Goal: Information Seeking & Learning: Compare options

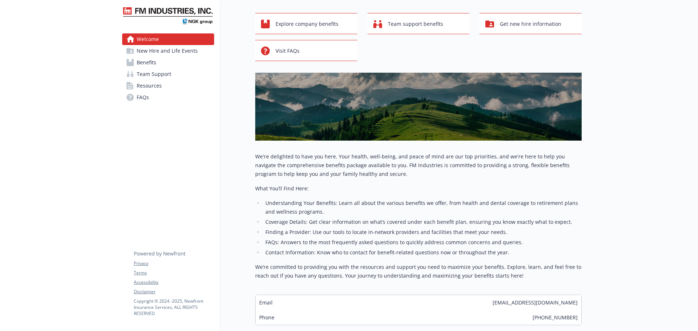
scroll to position [84, 0]
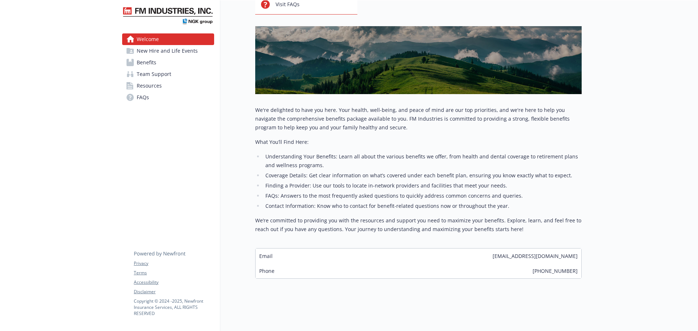
click at [348, 210] on div "We're delighted to have you here. Your health, well-being, and peace of mind ar…" at bounding box center [418, 170] width 326 height 128
click at [351, 191] on li "FAQs: Answers to the most frequently asked questions to quickly address common …" at bounding box center [422, 195] width 318 height 9
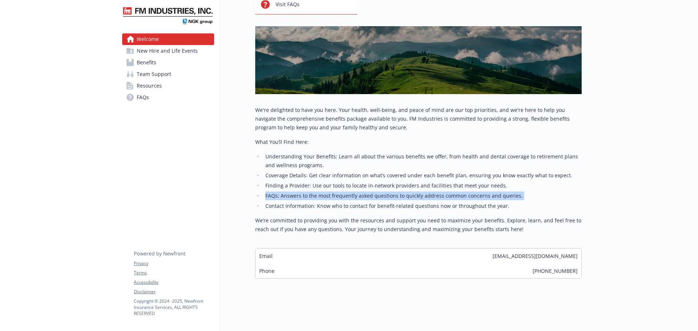
click at [351, 191] on li "FAQs: Answers to the most frequently asked questions to quickly address common …" at bounding box center [422, 195] width 318 height 9
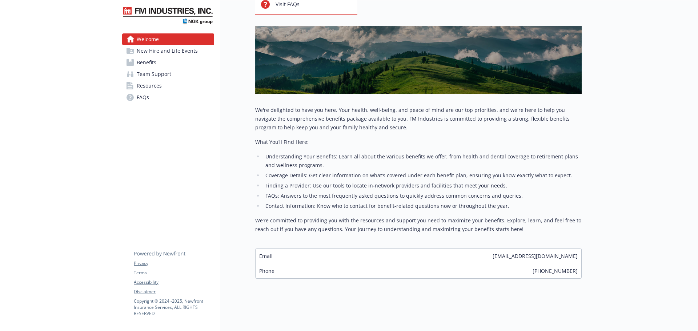
click at [355, 182] on li "Finding a Provider: Use our tools to locate in-network providers and facilities…" at bounding box center [422, 185] width 318 height 9
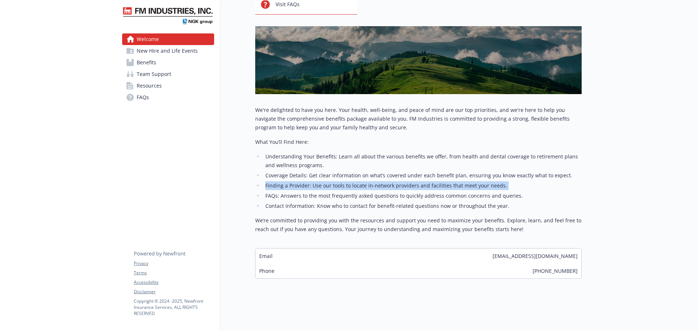
click at [355, 182] on li "Finding a Provider: Use our tools to locate in-network providers and facilities…" at bounding box center [422, 185] width 318 height 9
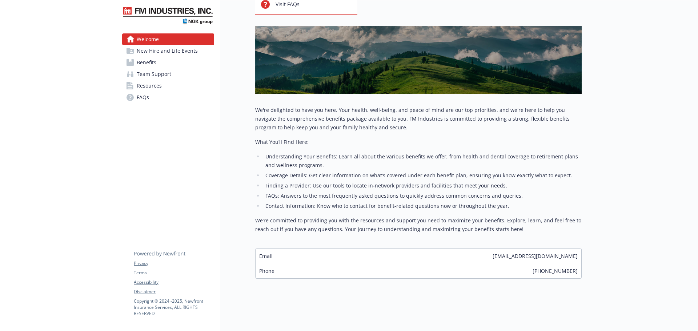
click at [357, 171] on li "Coverage Details: Get clear information on what’s covered under each benefit pl…" at bounding box center [422, 175] width 318 height 9
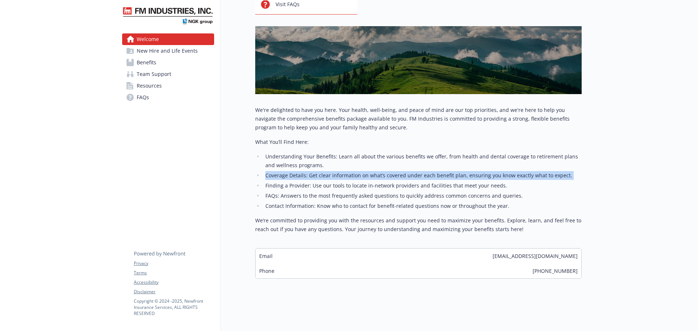
click at [357, 171] on li "Coverage Details: Get clear information on what’s covered under each benefit pl…" at bounding box center [422, 175] width 318 height 9
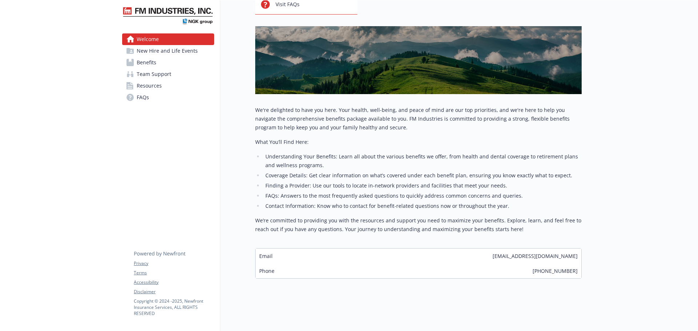
click at [363, 152] on li "Understanding Your Benefits: Learn all about the various benefits we offer, fro…" at bounding box center [422, 160] width 318 height 17
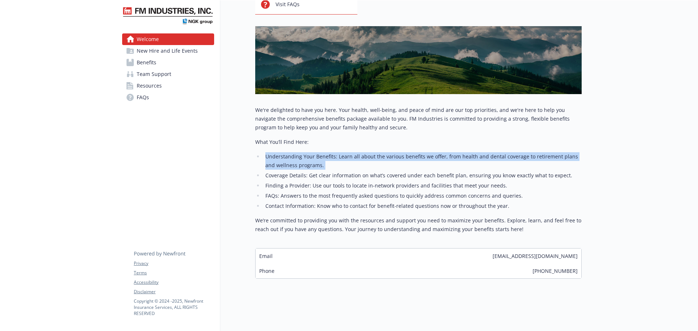
click at [363, 152] on li "Understanding Your Benefits: Learn all about the various benefits we offer, fro…" at bounding box center [422, 160] width 318 height 17
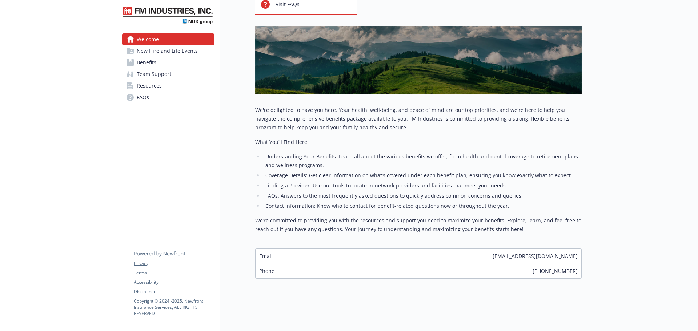
click at [358, 181] on li "Finding a Provider: Use our tools to locate in-network providers and facilities…" at bounding box center [422, 185] width 318 height 9
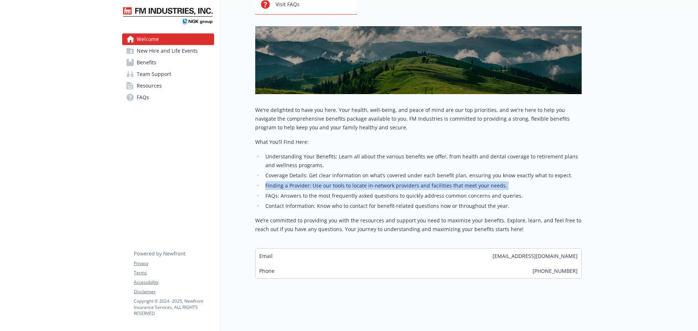
click at [358, 181] on li "Finding a Provider: Use our tools to locate in-network providers and facilities…" at bounding box center [422, 185] width 318 height 9
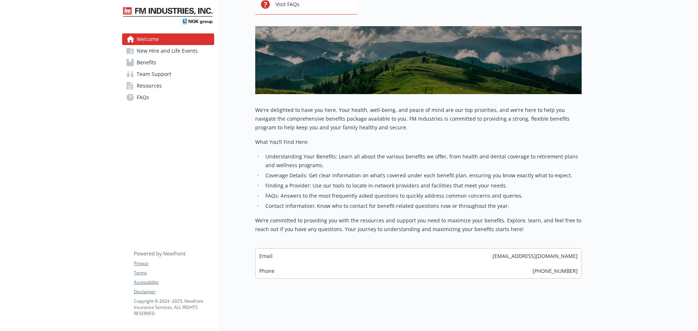
click at [356, 194] on li "FAQs: Answers to the most frequently asked questions to quickly address common …" at bounding box center [422, 195] width 318 height 9
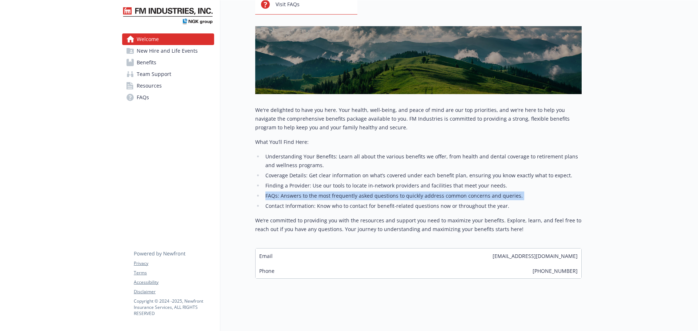
click at [356, 194] on li "FAQs: Answers to the most frequently asked questions to quickly address common …" at bounding box center [422, 195] width 318 height 9
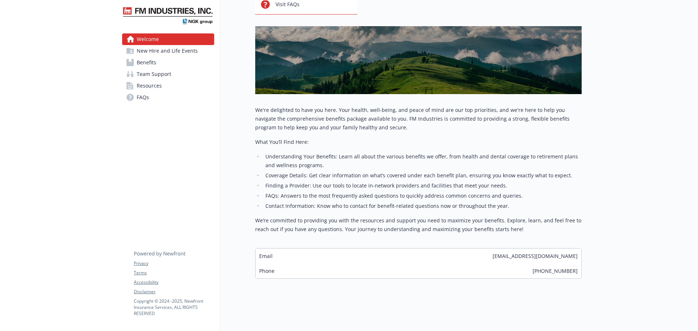
click at [355, 216] on p "We’re committed to providing you with the resources and support you need to max…" at bounding box center [418, 224] width 326 height 17
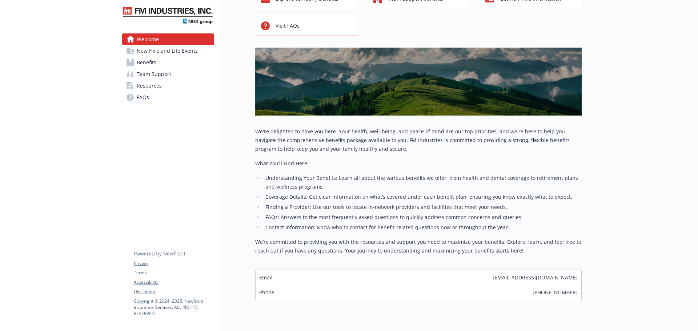
scroll to position [0, 0]
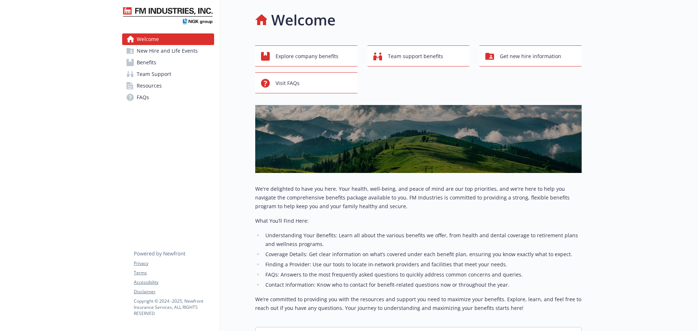
click at [183, 52] on span "New Hire and Life Events" at bounding box center [167, 51] width 61 height 12
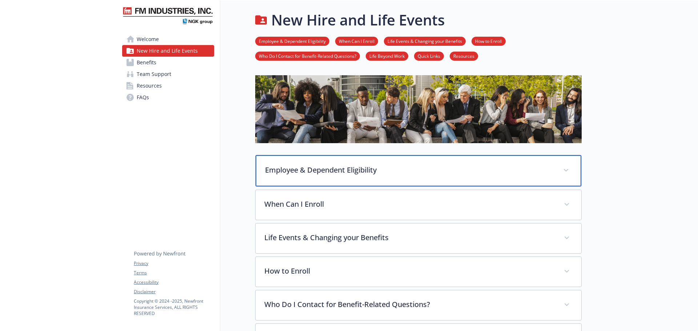
click at [379, 175] on p "Employee & Dependent Eligibility" at bounding box center [409, 170] width 289 height 11
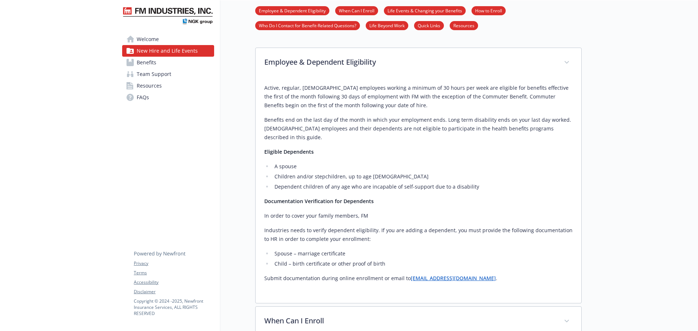
scroll to position [109, 0]
click at [415, 233] on p "Industries needs to verify dependent eligibility. If you are adding a dependent…" at bounding box center [418, 232] width 308 height 17
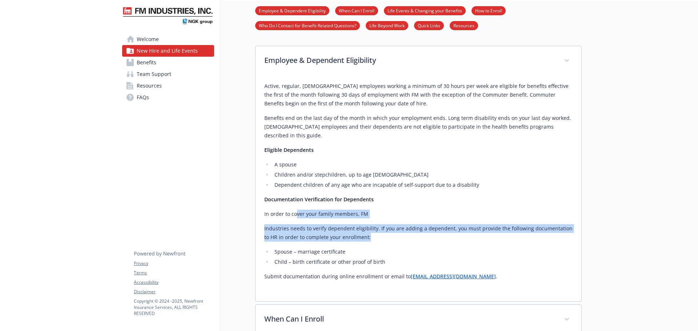
drag, startPoint x: 379, startPoint y: 229, endPoint x: 295, endPoint y: 197, distance: 89.6
click at [295, 197] on div "Active, regular, [DEMOGRAPHIC_DATA] employees working a minimum of 30 hours per…" at bounding box center [418, 181] width 308 height 199
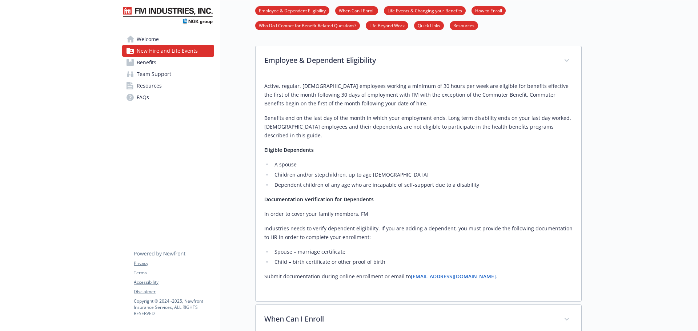
click at [294, 197] on div "Active, regular, [DEMOGRAPHIC_DATA] employees working a minimum of 30 hours per…" at bounding box center [418, 181] width 308 height 199
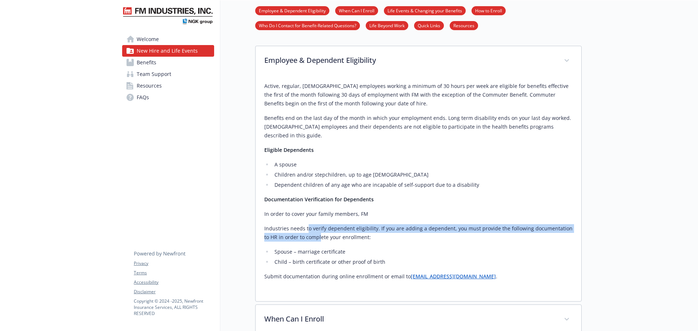
drag, startPoint x: 306, startPoint y: 212, endPoint x: 314, endPoint y: 229, distance: 18.6
click at [314, 229] on div "Active, regular, [DEMOGRAPHIC_DATA] employees working a minimum of 30 hours per…" at bounding box center [418, 181] width 308 height 199
click at [314, 229] on p "Industries needs to verify dependent eligibility. If you are adding a dependent…" at bounding box center [418, 232] width 308 height 17
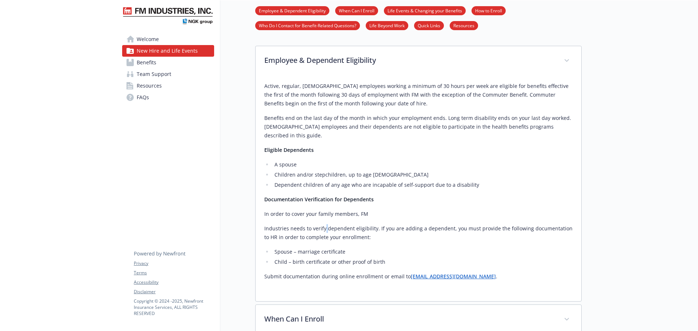
drag, startPoint x: 326, startPoint y: 221, endPoint x: 323, endPoint y: 211, distance: 10.2
click at [323, 211] on div "Active, regular, [DEMOGRAPHIC_DATA] employees working a minimum of 30 hours per…" at bounding box center [418, 181] width 308 height 199
click at [323, 211] on div "Active, regular, full-time employees working a minimum of 30 hours per week are…" at bounding box center [418, 181] width 308 height 199
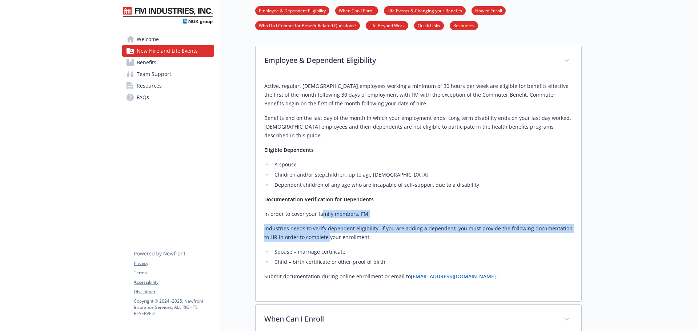
drag, startPoint x: 323, startPoint y: 204, endPoint x: 323, endPoint y: 231, distance: 27.2
click at [323, 231] on div "Active, regular, full-time employees working a minimum of 30 hours per week are…" at bounding box center [418, 181] width 308 height 199
click at [323, 231] on p "Industries needs to verify dependent eligibility. If you are adding a dependent…" at bounding box center [418, 232] width 308 height 17
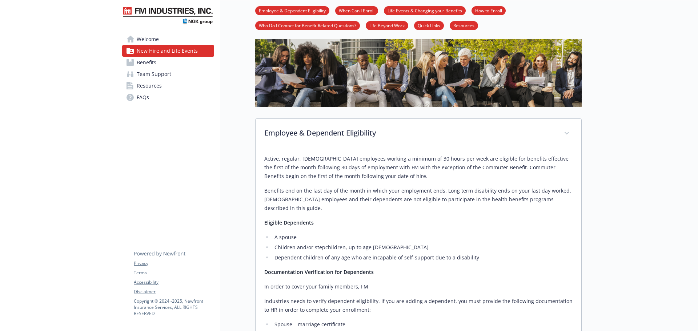
scroll to position [218, 0]
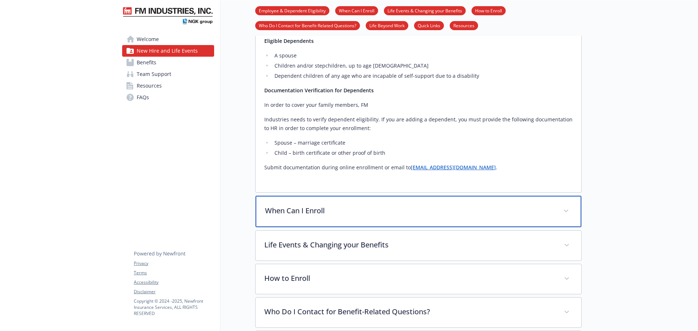
click at [327, 205] on p "When Can I Enroll" at bounding box center [409, 210] width 289 height 11
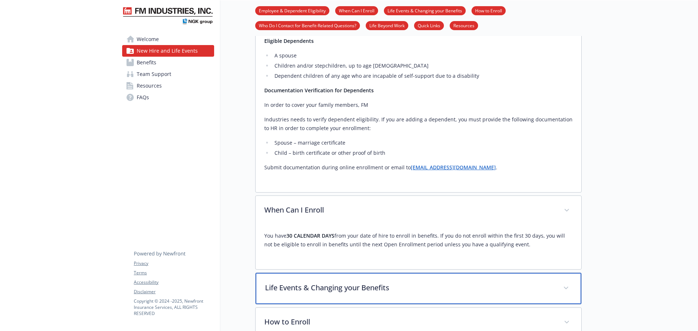
click at [360, 282] on p "Life Events & Changing your Benefits" at bounding box center [409, 287] width 289 height 11
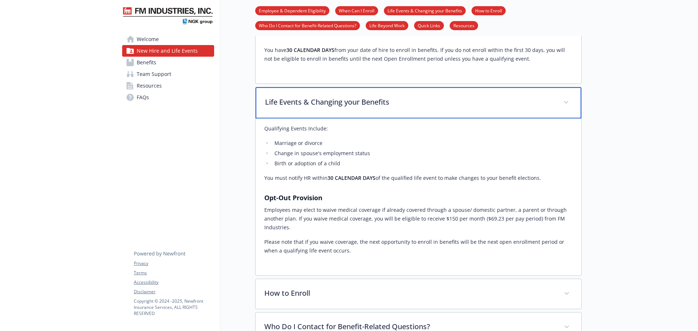
scroll to position [472, 0]
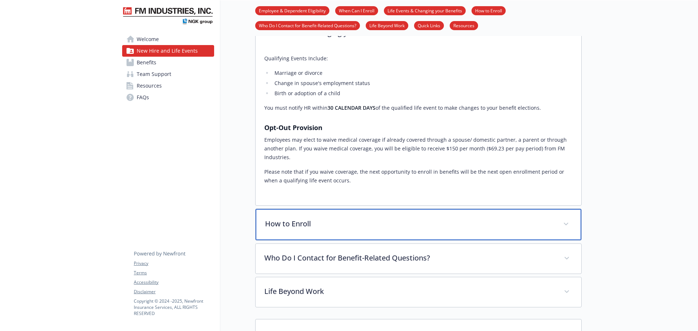
click at [343, 218] on p "How to Enroll" at bounding box center [409, 223] width 289 height 11
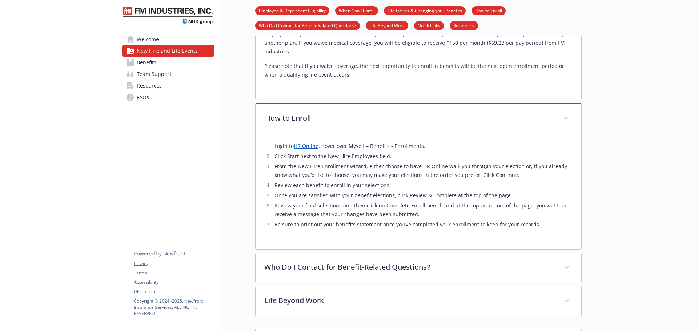
scroll to position [581, 0]
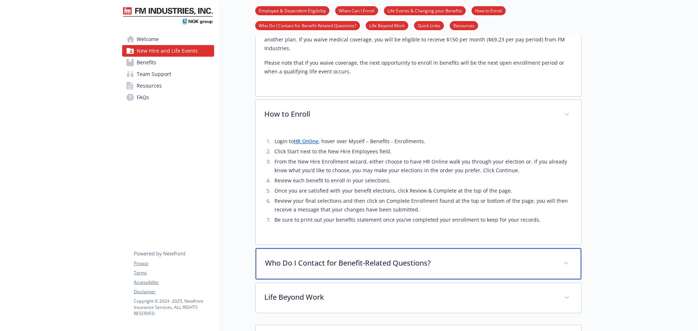
click at [319, 259] on p "Who Do I Contact for Benefit-Related Questions?" at bounding box center [409, 263] width 289 height 11
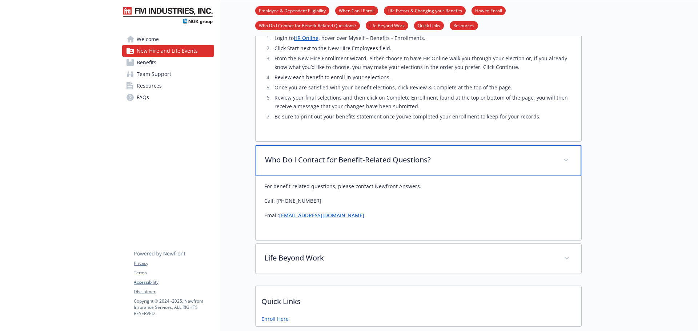
scroll to position [690, 0]
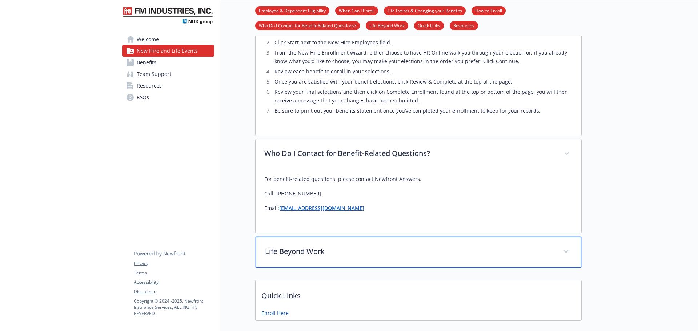
click at [324, 246] on p "Life Beyond Work" at bounding box center [409, 251] width 289 height 11
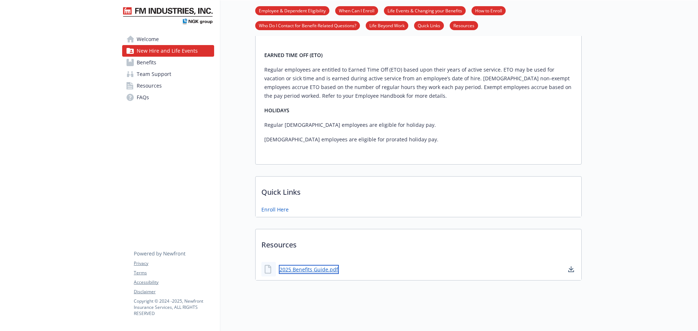
scroll to position [910, 0]
click at [312, 266] on link "2025 Benefits Guide.pdf" at bounding box center [309, 270] width 60 height 9
click at [166, 60] on link "Benefits" at bounding box center [168, 63] width 92 height 12
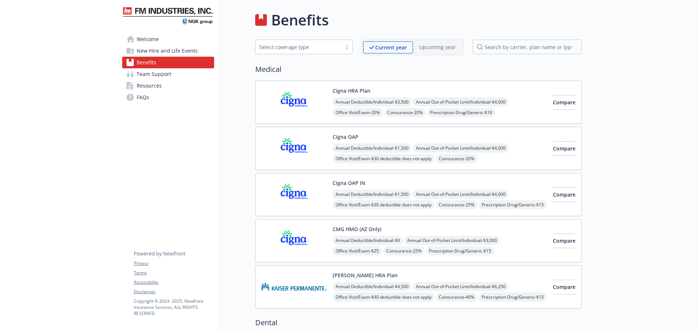
click at [161, 77] on span "Team Support" at bounding box center [154, 74] width 35 height 12
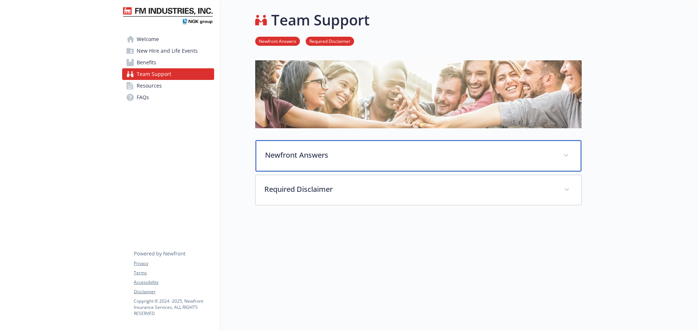
click at [353, 146] on div "Newfront Answers" at bounding box center [418, 155] width 326 height 31
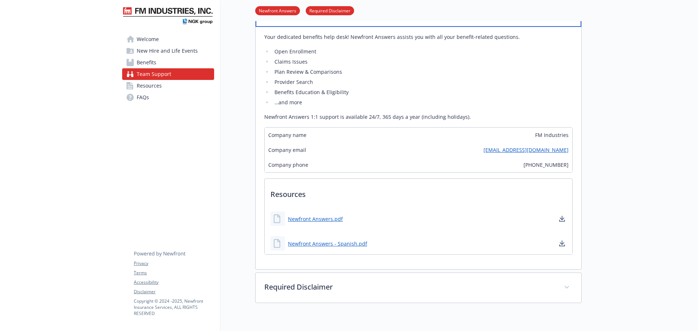
scroll to position [145, 0]
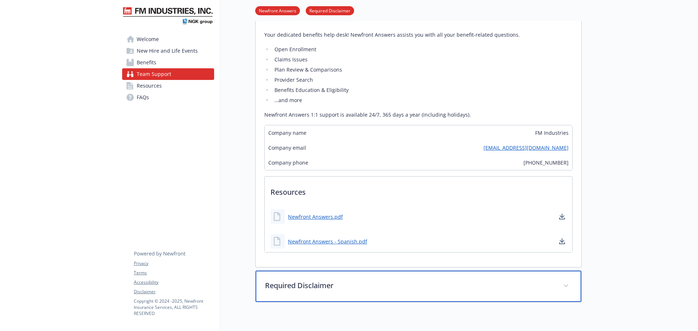
click at [386, 286] on p "Required Disclaimer" at bounding box center [409, 285] width 289 height 11
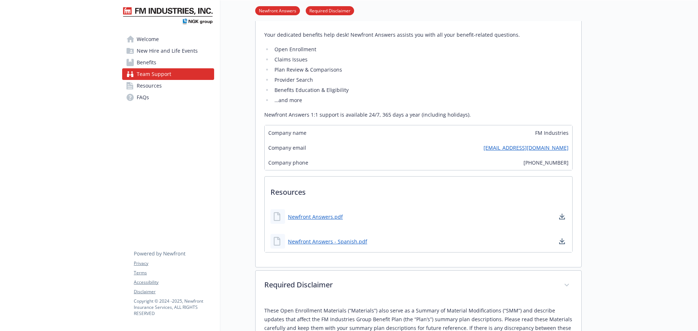
click at [155, 66] on span "Benefits" at bounding box center [147, 63] width 20 height 12
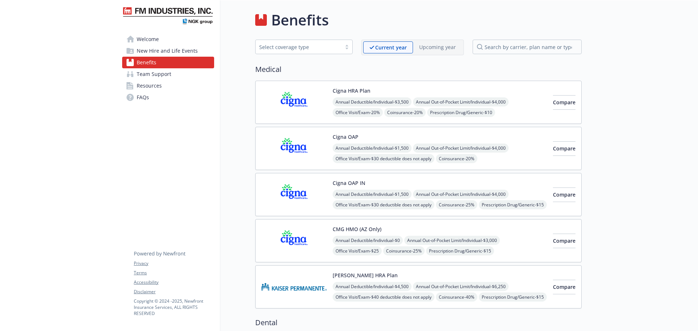
click at [553, 110] on div "Compare" at bounding box center [564, 102] width 23 height 31
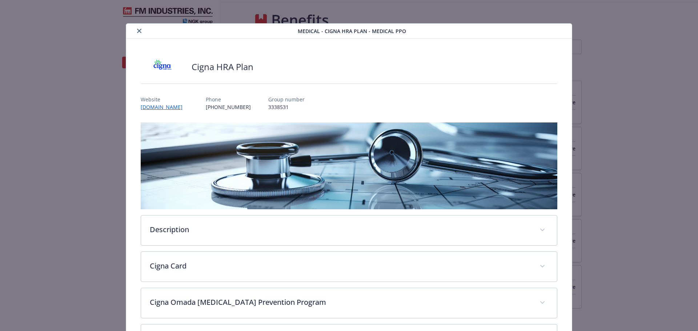
scroll to position [22, 0]
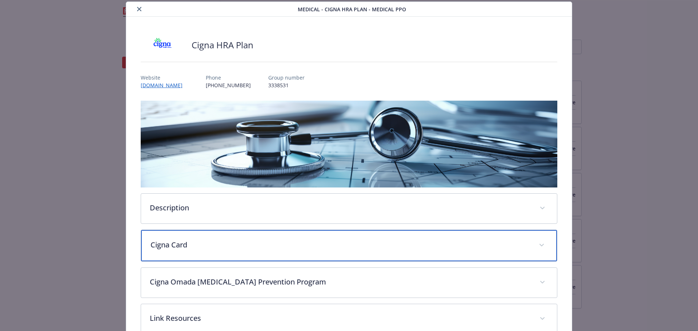
click at [323, 242] on p "Cigna Card" at bounding box center [340, 244] width 380 height 11
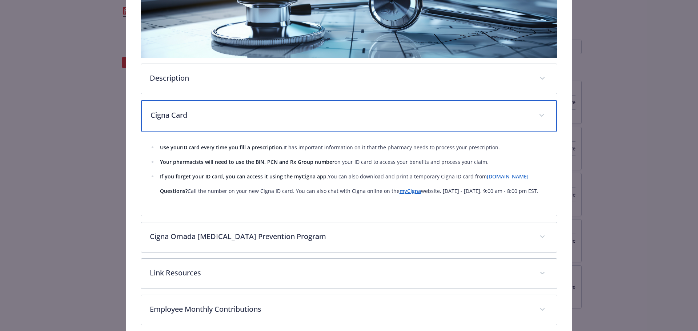
scroll to position [167, 0]
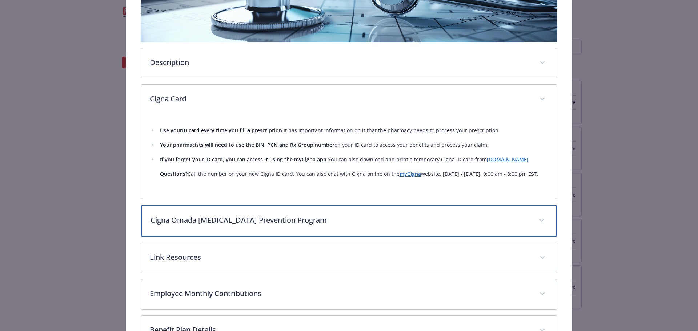
click at [330, 227] on div "Cigna Omada [MEDICAL_DATA] Prevention Program" at bounding box center [349, 220] width 416 height 31
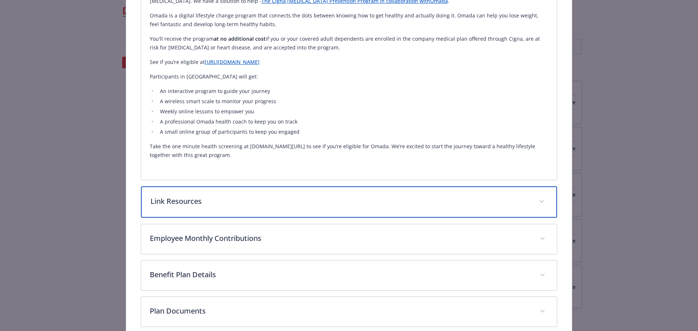
click at [346, 198] on p "Link Resources" at bounding box center [340, 201] width 380 height 11
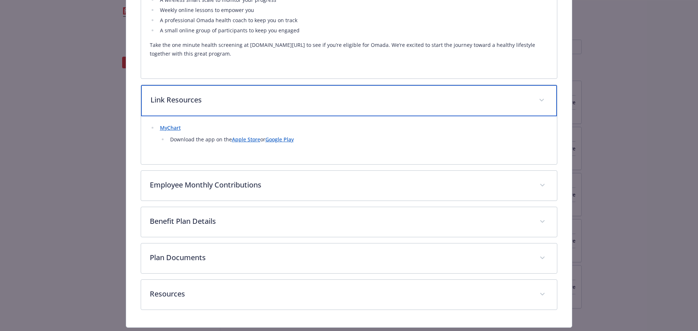
scroll to position [529, 0]
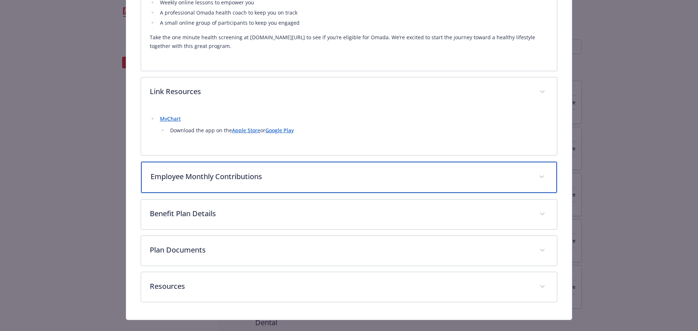
click at [342, 170] on div "Employee Monthly Contributions" at bounding box center [349, 177] width 416 height 31
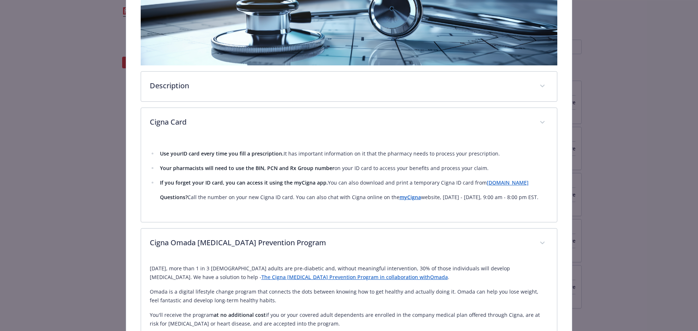
scroll to position [57, 0]
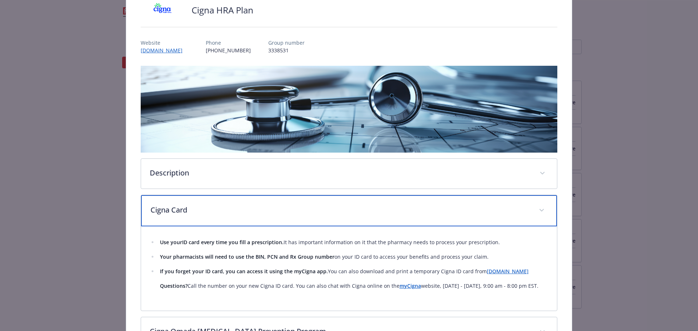
click at [324, 198] on div "Cigna Card" at bounding box center [349, 210] width 416 height 31
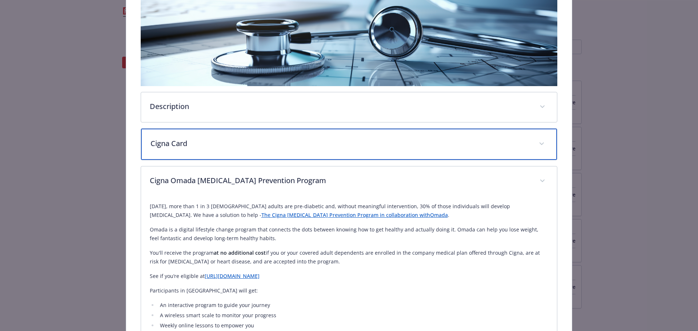
scroll to position [129, 0]
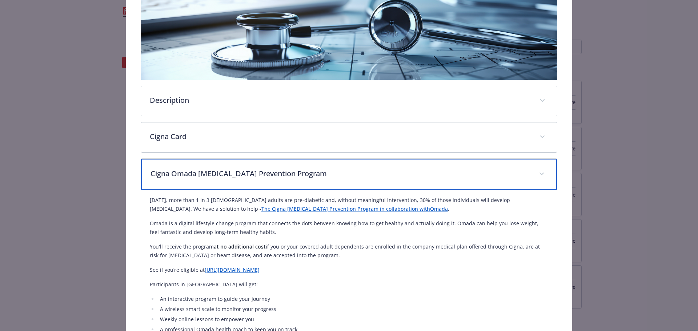
click at [336, 174] on p "Cigna Omada [MEDICAL_DATA] Prevention Program" at bounding box center [340, 173] width 380 height 11
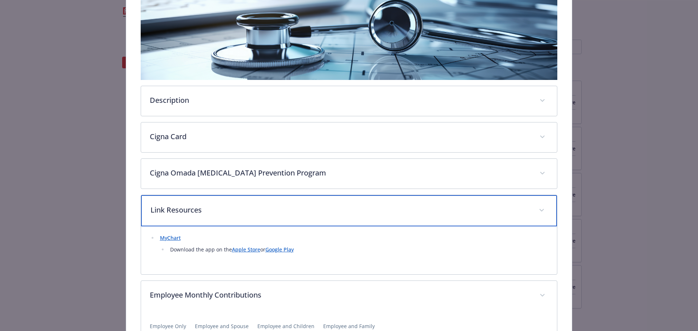
click at [324, 200] on div "Link Resources" at bounding box center [349, 210] width 416 height 31
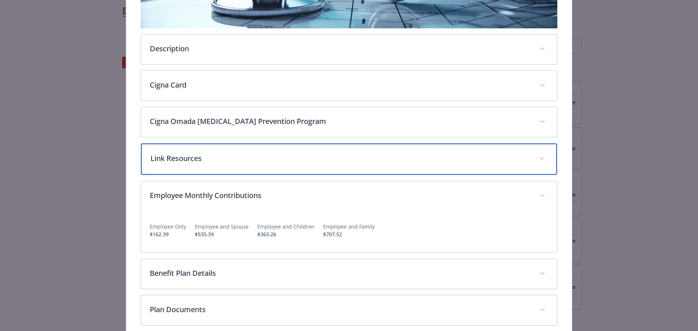
scroll to position [252, 0]
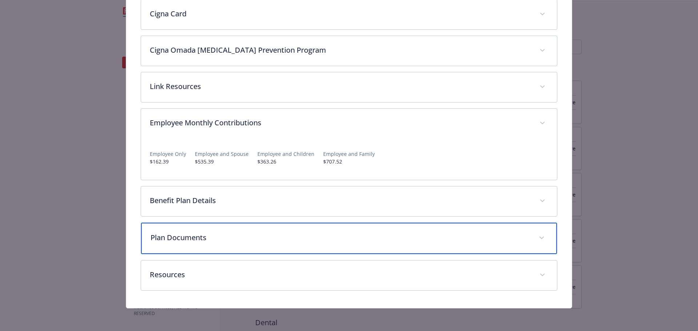
click at [323, 238] on p "Plan Documents" at bounding box center [340, 237] width 380 height 11
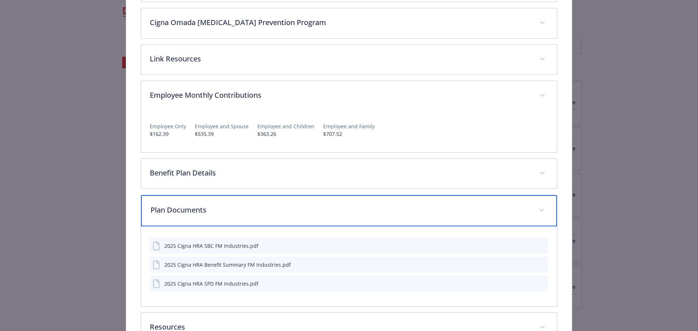
scroll to position [332, 0]
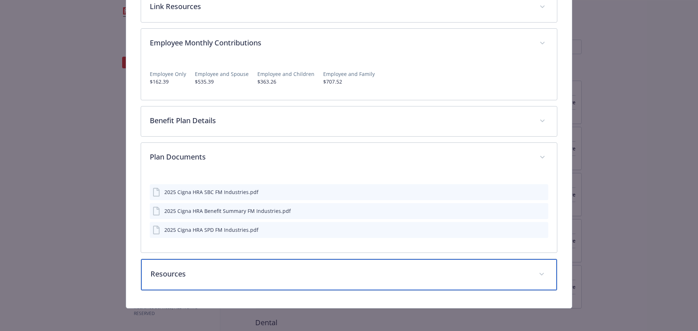
click at [288, 271] on p "Resources" at bounding box center [340, 273] width 380 height 11
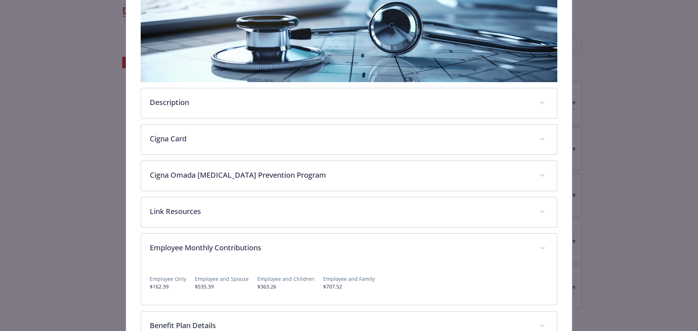
scroll to position [0, 0]
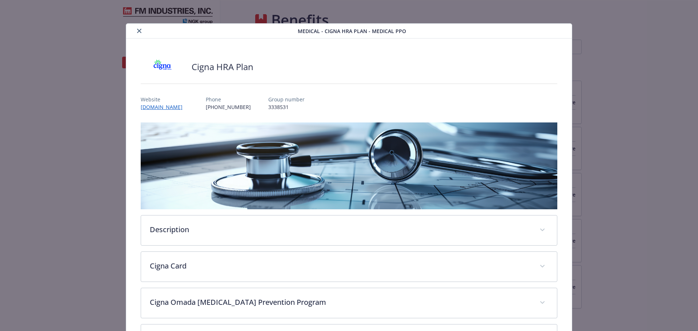
click at [135, 32] on button "close" at bounding box center [139, 31] width 9 height 9
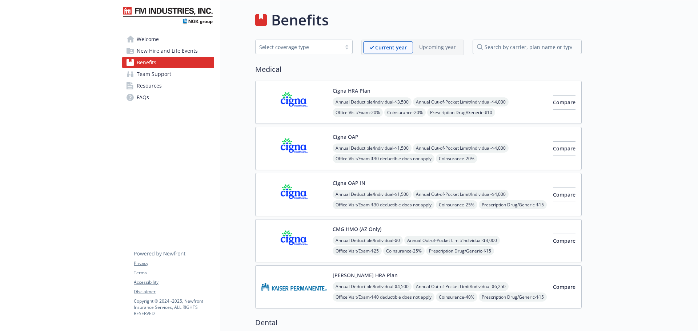
click at [513, 94] on div "Cigna HRA Plan Annual Deductible/Individual - $3,500 Annual Out-of-Pocket Limit…" at bounding box center [439, 102] width 214 height 31
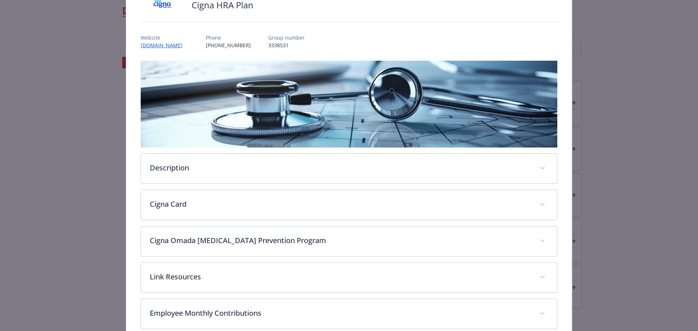
scroll to position [131, 0]
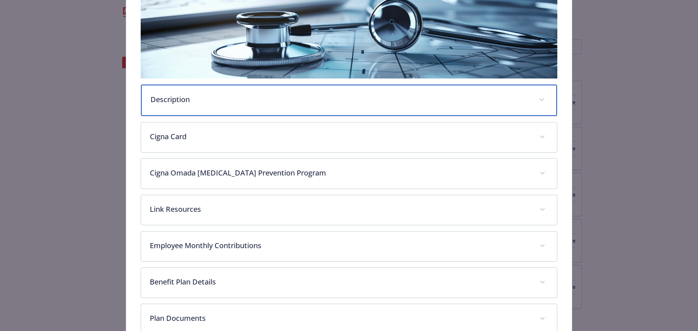
click at [301, 107] on div "Description" at bounding box center [349, 100] width 416 height 31
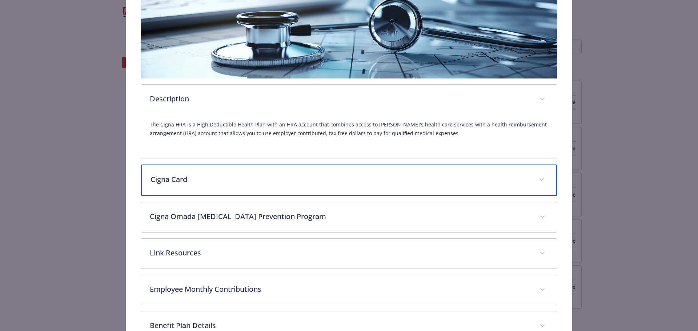
click at [303, 185] on div "Cigna Card" at bounding box center [349, 180] width 416 height 31
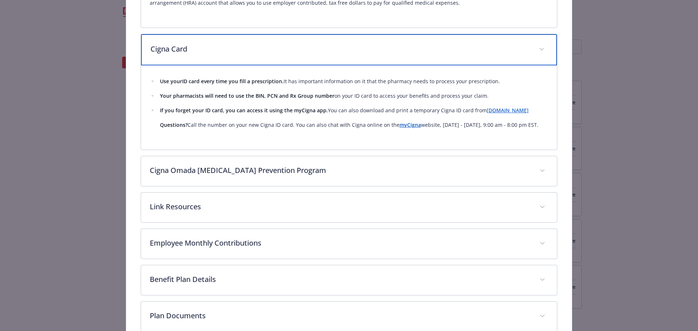
scroll to position [276, 0]
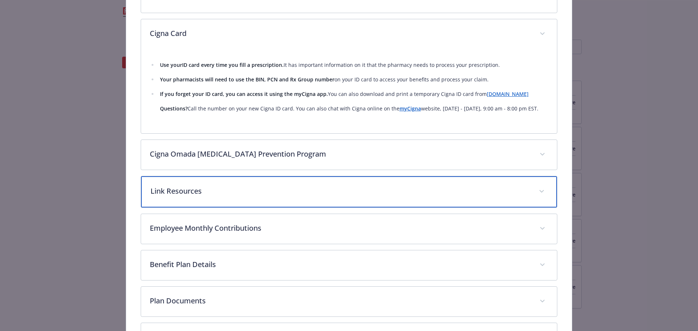
click at [305, 178] on div "Link Resources" at bounding box center [349, 191] width 416 height 31
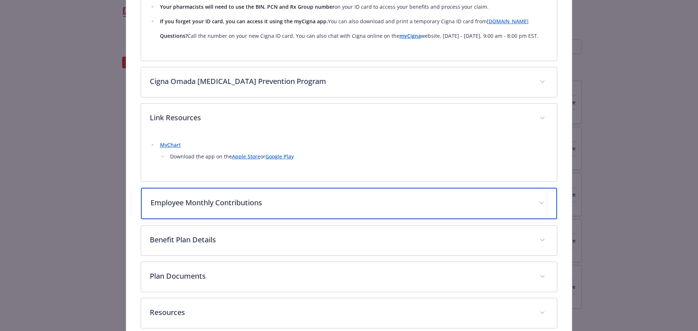
click at [326, 212] on div "Employee Monthly Contributions" at bounding box center [349, 203] width 416 height 31
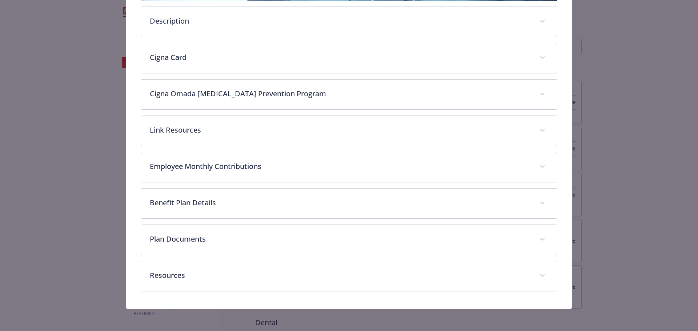
scroll to position [209, 0]
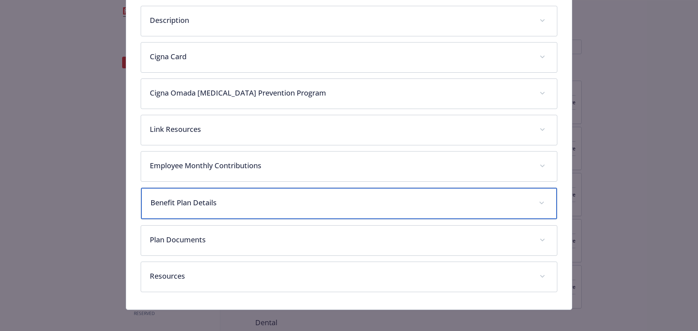
click at [319, 211] on div "Benefit Plan Details" at bounding box center [349, 203] width 416 height 31
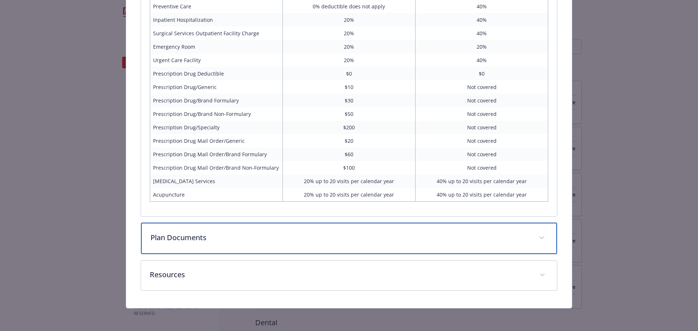
click at [327, 240] on p "Plan Documents" at bounding box center [340, 237] width 380 height 11
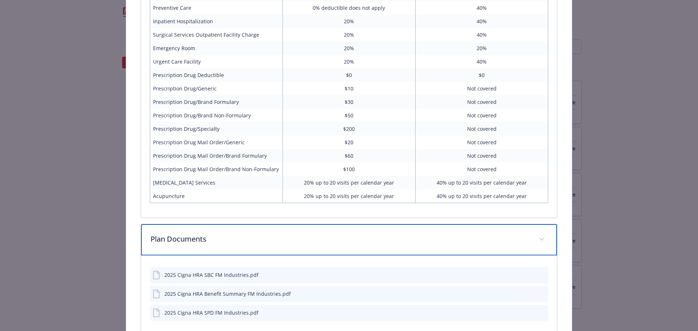
scroll to position [635, 0]
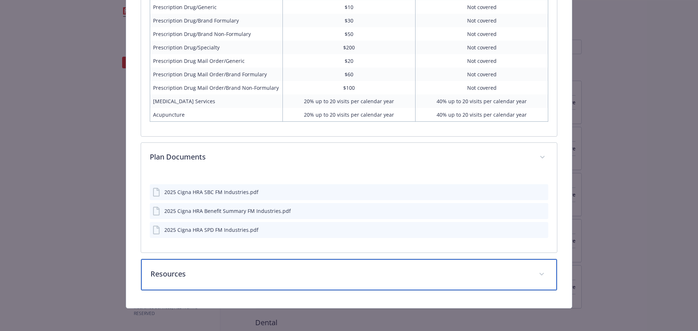
click at [318, 274] on p "Resources" at bounding box center [340, 273] width 380 height 11
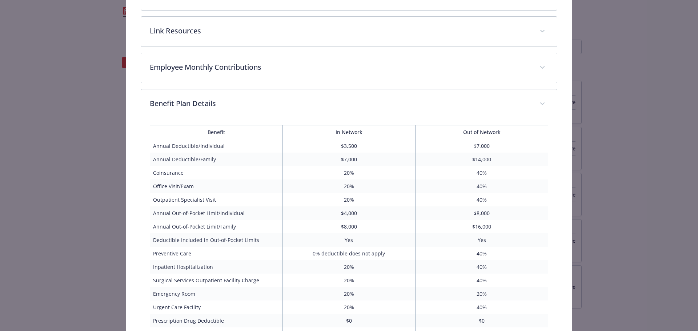
scroll to position [126, 0]
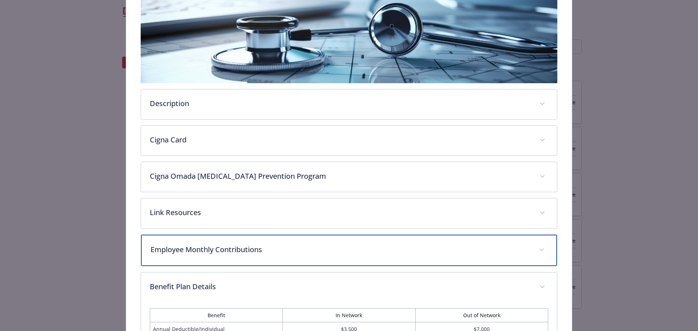
click at [305, 250] on p "Employee Monthly Contributions" at bounding box center [340, 249] width 380 height 11
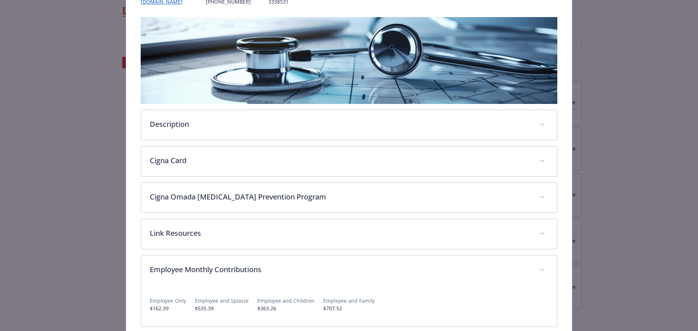
scroll to position [0, 0]
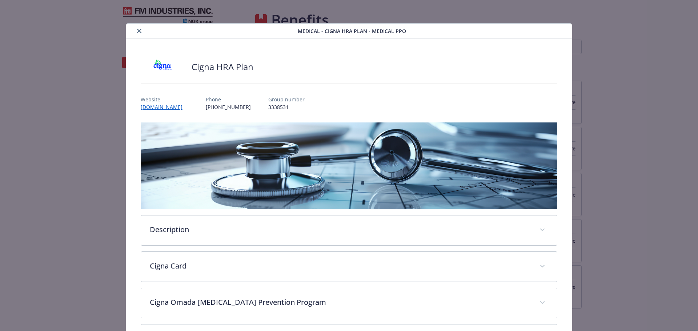
click at [135, 32] on button "close" at bounding box center [139, 31] width 9 height 9
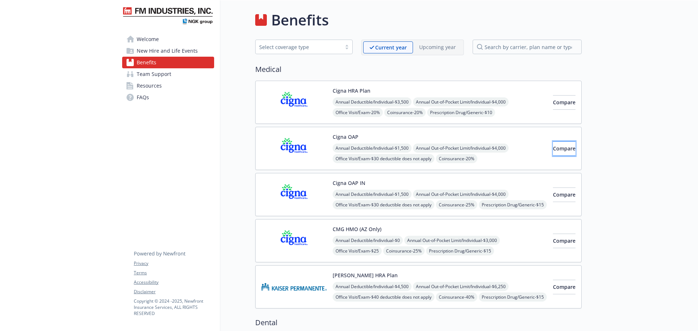
click at [553, 151] on span "Compare" at bounding box center [564, 148] width 23 height 7
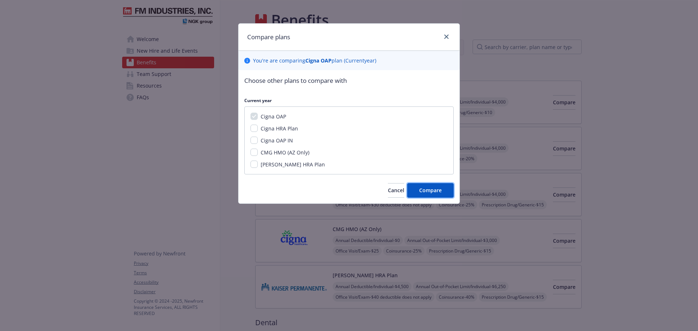
drag, startPoint x: 439, startPoint y: 189, endPoint x: 359, endPoint y: 79, distance: 135.8
click at [411, 63] on div "Compare plans You ' re are comparing Cigna OAP plan ( Current year) Choose othe…" at bounding box center [349, 113] width 222 height 181
click at [282, 115] on span "Cigna OAP" at bounding box center [272, 116] width 25 height 7
click at [282, 133] on div "Cigna OAP Cigna HRA Plan Cigna OAP IN CMG HMO (AZ Only) Kaiser HRA Plan" at bounding box center [348, 140] width 209 height 68
click at [280, 151] on span "CMG HMO (AZ Only)" at bounding box center [284, 152] width 49 height 7
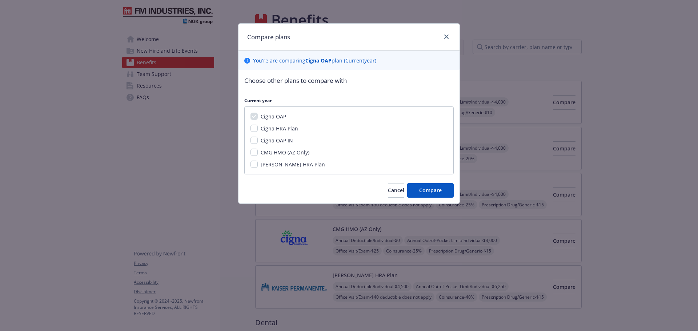
click at [258, 151] on input "CMG HMO (AZ Only)" at bounding box center [253, 152] width 7 height 7
checkbox input "true"
click at [416, 186] on button "Compare" at bounding box center [430, 190] width 47 height 15
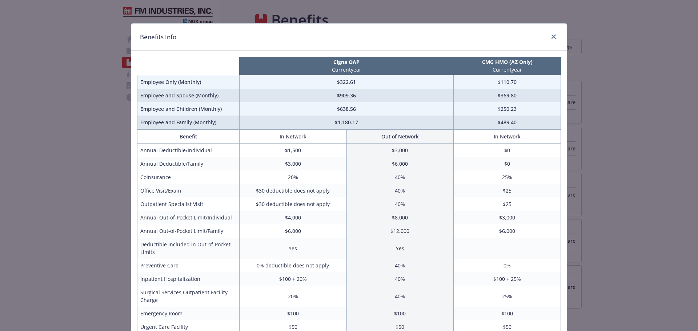
click at [501, 82] on td "$110.70" at bounding box center [506, 82] width 107 height 14
click at [505, 99] on td "$369.80" at bounding box center [506, 95] width 107 height 13
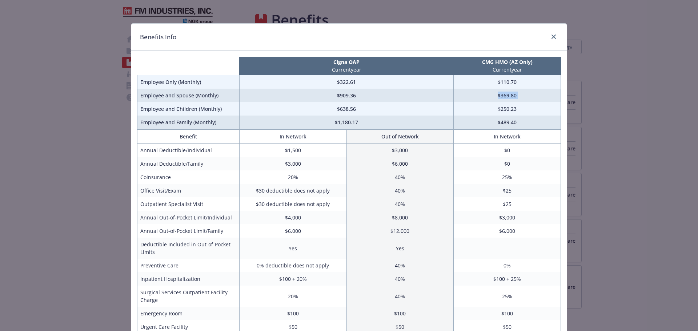
click at [505, 99] on td "$369.80" at bounding box center [506, 95] width 107 height 13
click at [506, 105] on td "$250.23" at bounding box center [506, 108] width 107 height 13
click at [506, 107] on td "$250.23" at bounding box center [506, 108] width 107 height 13
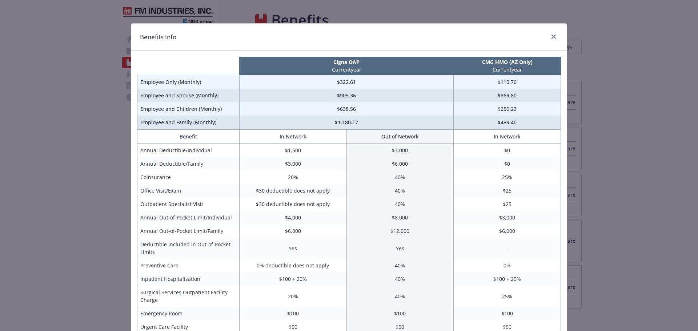
click at [510, 126] on td "$489.40" at bounding box center [506, 123] width 107 height 14
click at [512, 124] on td "$489.40" at bounding box center [506, 123] width 107 height 14
click at [547, 39] on div "compare plan details" at bounding box center [552, 36] width 12 height 9
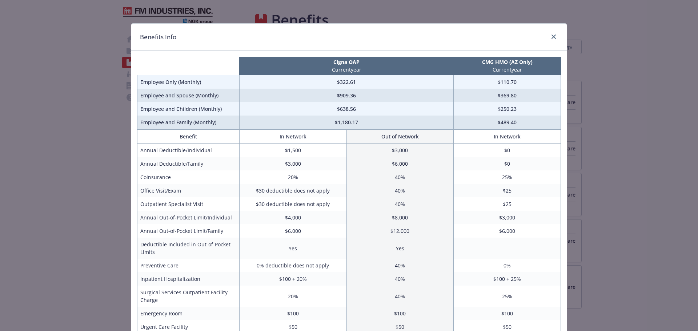
click at [549, 32] on div "Benefits Info" at bounding box center [348, 37] width 435 height 27
click at [552, 37] on icon "close" at bounding box center [553, 37] width 4 height 4
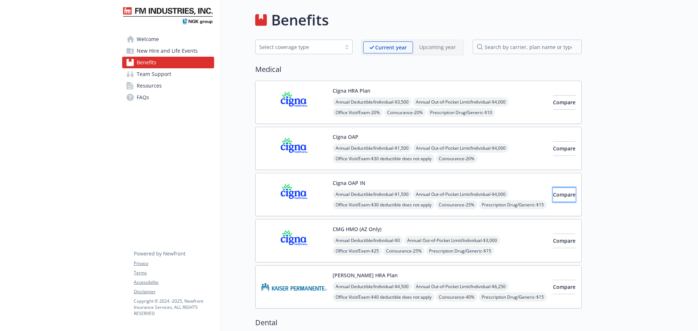
click at [557, 197] on span "Compare" at bounding box center [564, 194] width 23 height 7
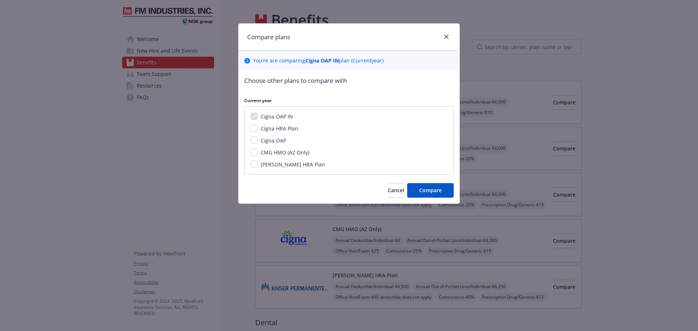
click at [288, 155] on span "CMG HMO (AZ Only)" at bounding box center [284, 152] width 49 height 7
click at [258, 155] on input "CMG HMO (AZ Only)" at bounding box center [253, 152] width 7 height 7
checkbox input "true"
click at [425, 191] on span "Compare" at bounding box center [430, 190] width 23 height 7
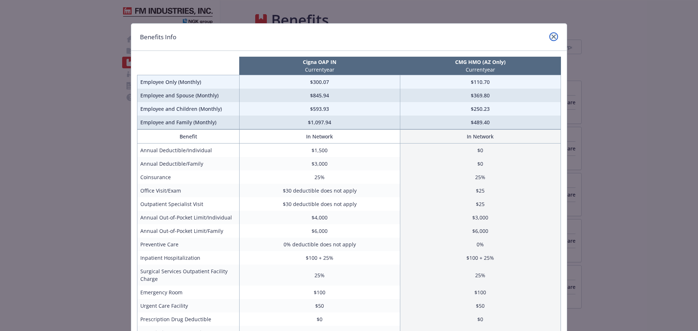
click at [551, 39] on icon "close" at bounding box center [553, 37] width 4 height 4
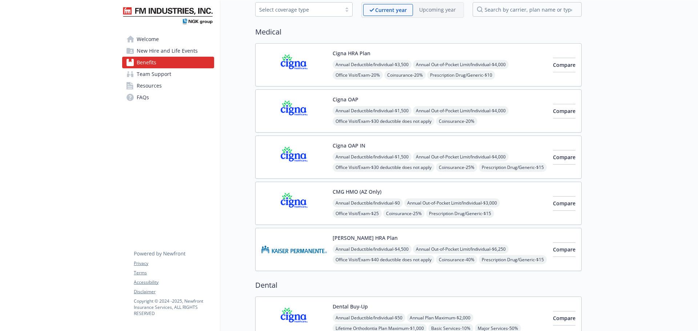
scroll to position [73, 0]
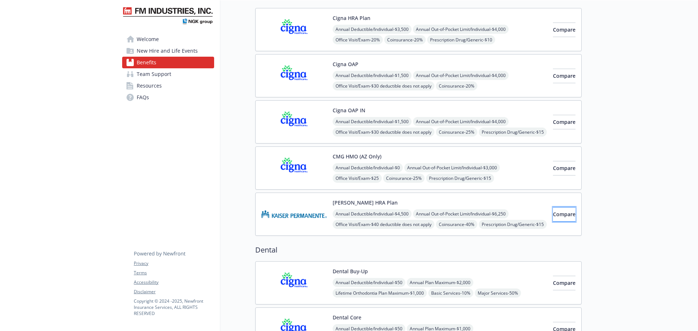
click at [556, 217] on span "Compare" at bounding box center [564, 214] width 23 height 7
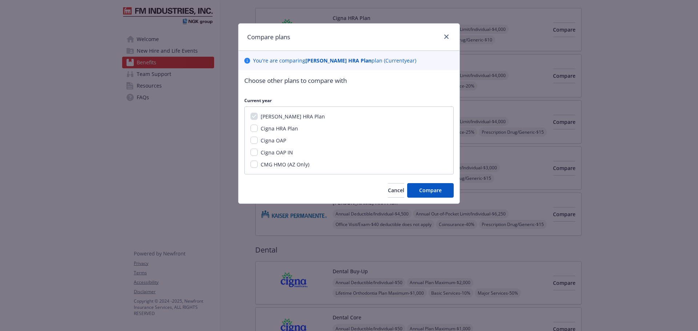
click at [440, 181] on div "Choose other plans to compare with Current year Kaiser HRA Plan Cigna HRA Plan …" at bounding box center [348, 136] width 221 height 133
click at [425, 184] on button "Compare" at bounding box center [430, 190] width 47 height 15
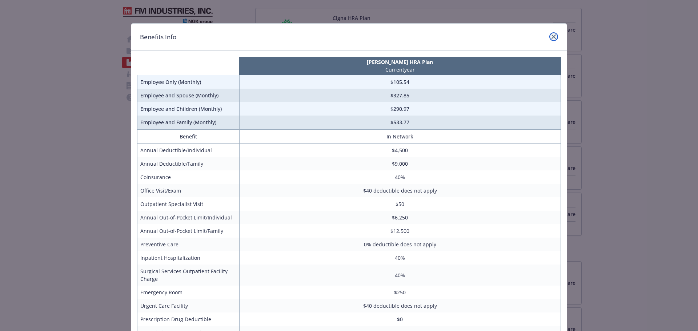
click at [553, 36] on link "close" at bounding box center [553, 36] width 9 height 9
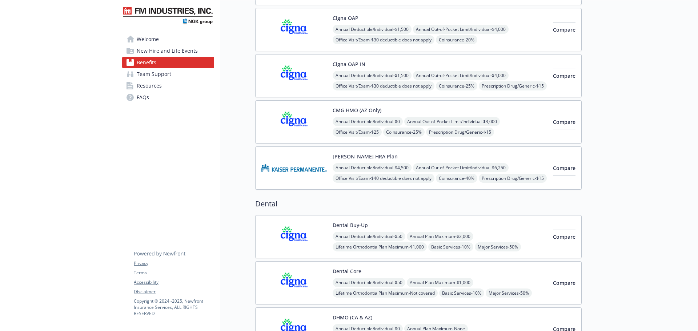
scroll to position [218, 0]
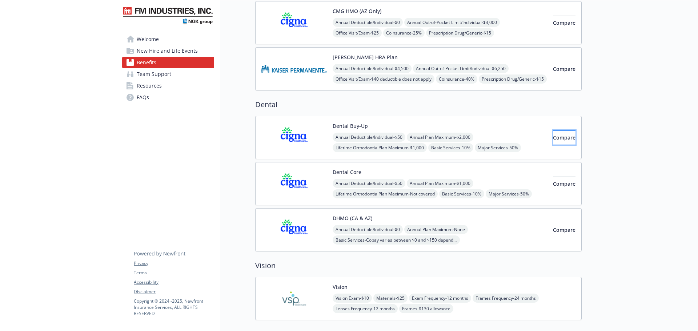
click at [553, 133] on button "Compare" at bounding box center [564, 137] width 23 height 15
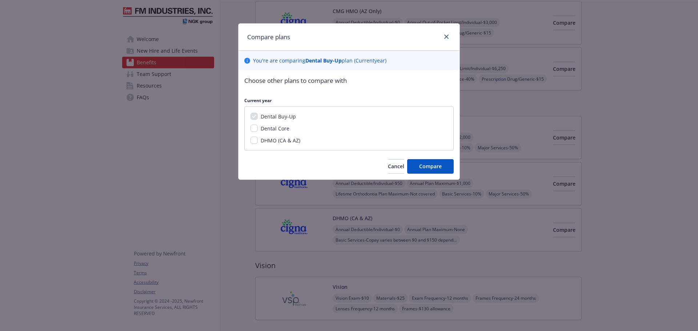
click at [267, 128] on span "Dental Core" at bounding box center [274, 128] width 29 height 7
click at [258, 128] on input "Dental Core" at bounding box center [253, 128] width 7 height 7
checkbox input "true"
click at [273, 146] on div "Dental Buy-Up Dental Core DHMO (CA & AZ)" at bounding box center [348, 128] width 209 height 44
click at [275, 141] on span "DHMO (CA & AZ)" at bounding box center [280, 140] width 40 height 7
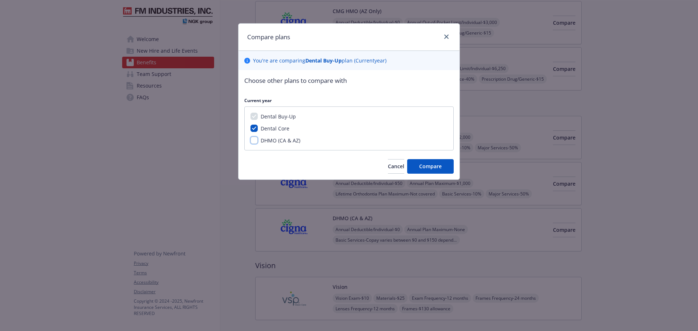
click at [258, 141] on input "DHMO (CA & AZ)" at bounding box center [253, 140] width 7 height 7
checkbox input "true"
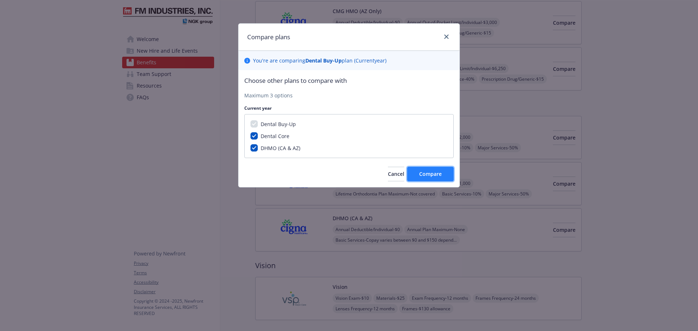
click at [435, 176] on span "Compare" at bounding box center [430, 173] width 23 height 7
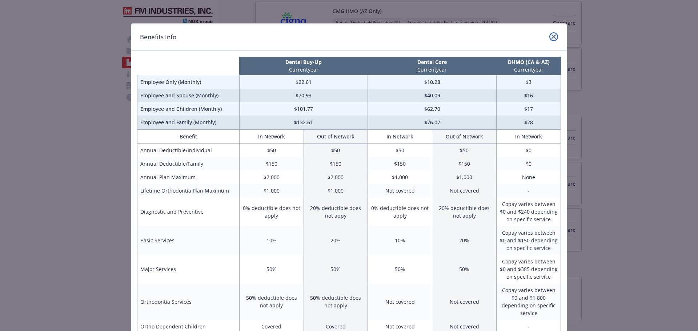
click at [554, 36] on link "close" at bounding box center [553, 36] width 9 height 9
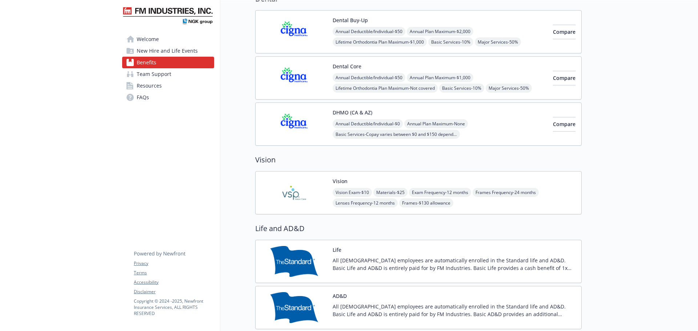
scroll to position [327, 0]
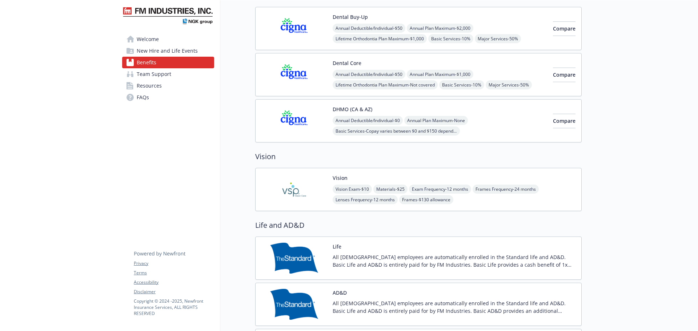
click at [557, 182] on div "Vision Vision Exam - $10 Materials - $25 Exam Frequency - 12 months Frames Freq…" at bounding box center [453, 189] width 243 height 31
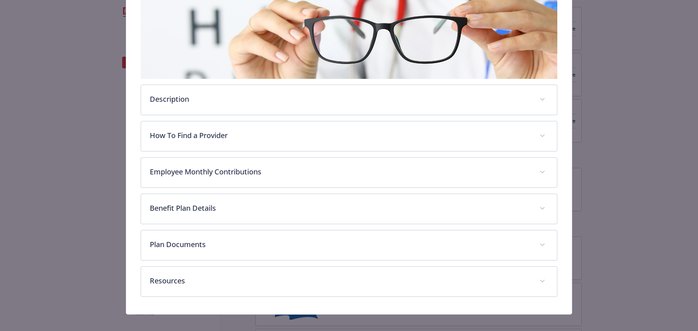
scroll to position [131, 0]
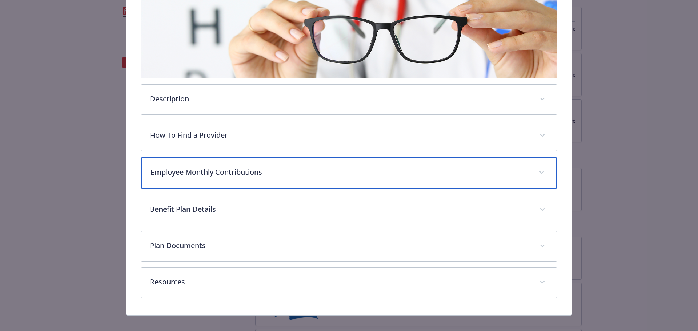
click at [326, 162] on div "Employee Monthly Contributions" at bounding box center [349, 172] width 416 height 31
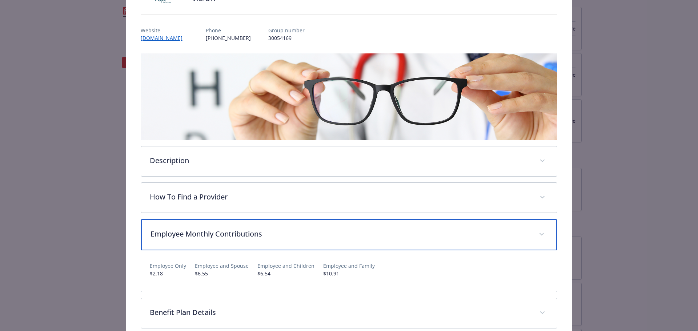
scroll to position [0, 0]
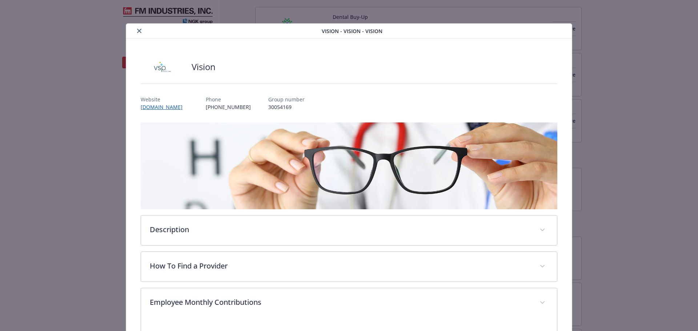
click at [135, 32] on button "close" at bounding box center [139, 31] width 9 height 9
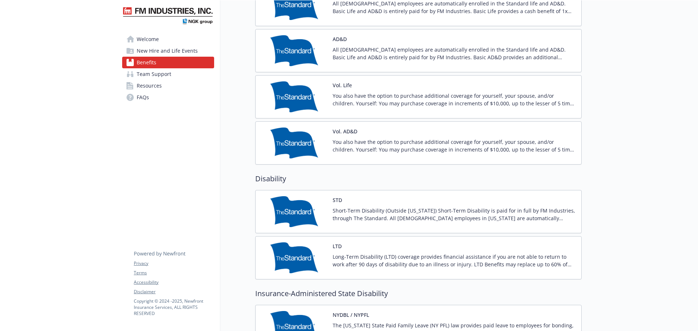
scroll to position [581, 0]
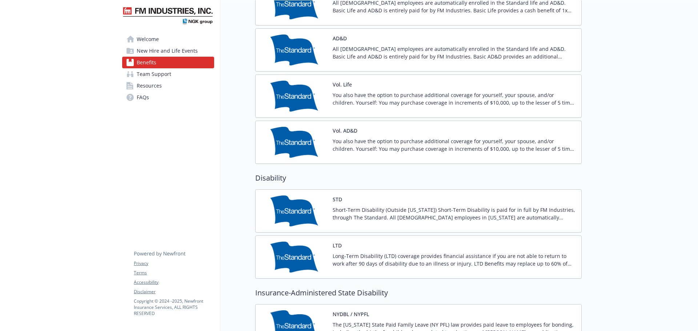
click at [674, 155] on div at bounding box center [639, 150] width 116 height 1463
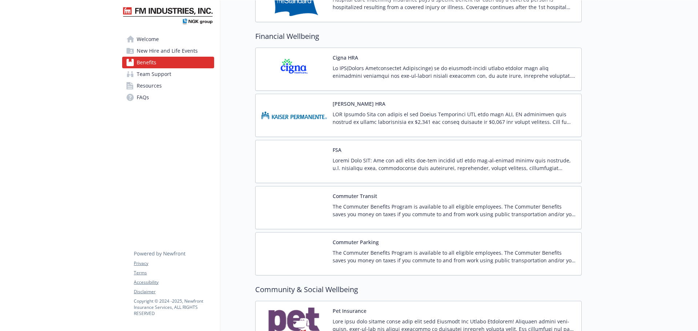
scroll to position [1066, 0]
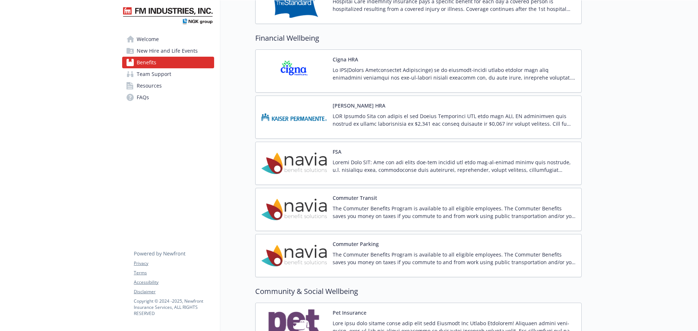
click at [396, 161] on p at bounding box center [453, 165] width 243 height 15
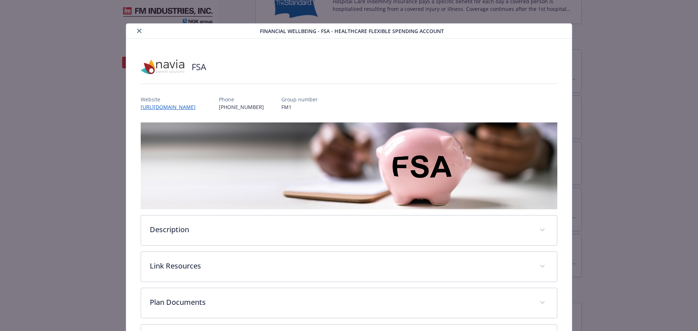
scroll to position [64, 0]
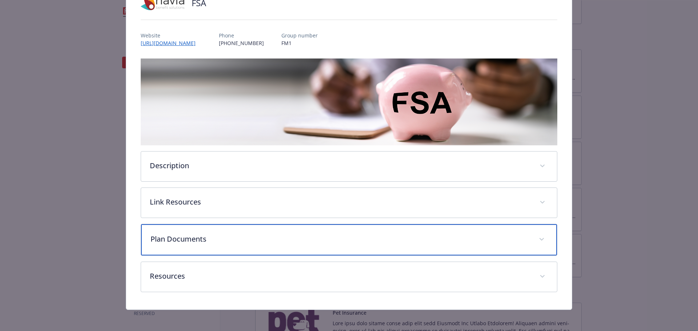
click at [367, 234] on p "Plan Documents" at bounding box center [340, 239] width 380 height 11
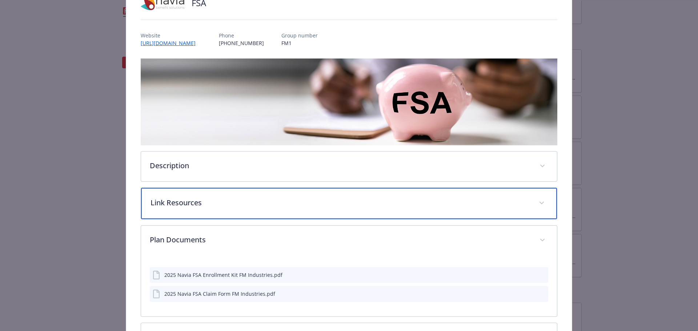
click at [383, 204] on p "Link Resources" at bounding box center [340, 202] width 380 height 11
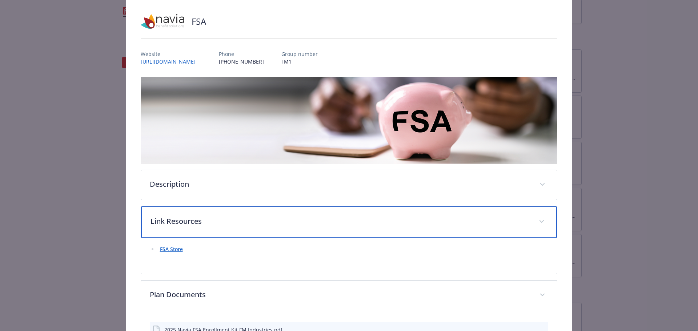
scroll to position [0, 0]
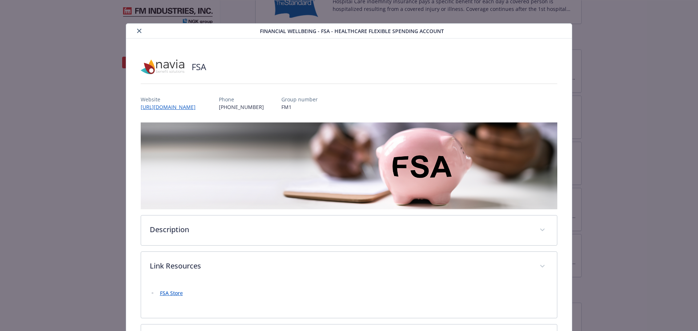
click at [135, 29] on button "close" at bounding box center [139, 31] width 9 height 9
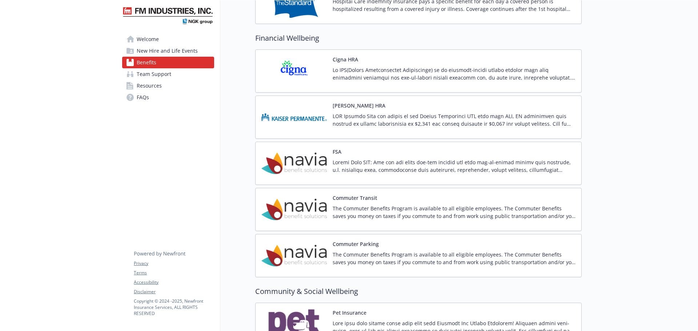
click at [172, 69] on link "Team Support" at bounding box center [168, 74] width 92 height 12
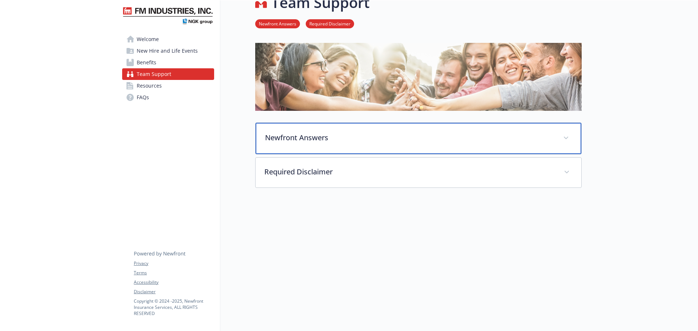
click at [361, 137] on p "Newfront Answers" at bounding box center [409, 137] width 289 height 11
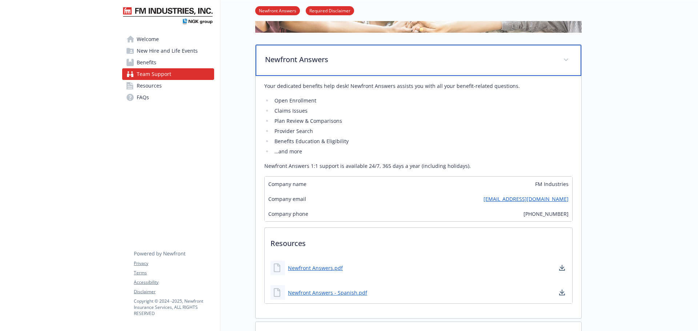
scroll to position [168, 0]
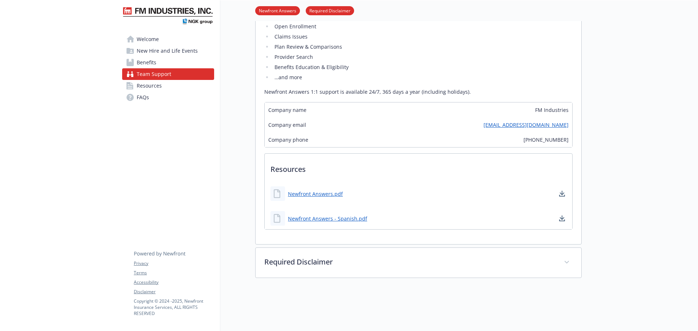
click at [167, 86] on link "Resources" at bounding box center [168, 86] width 92 height 12
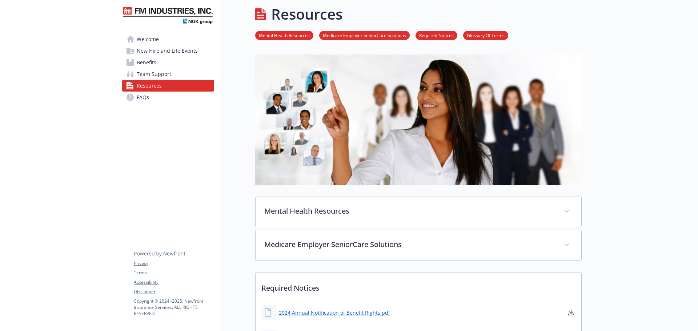
scroll to position [168, 0]
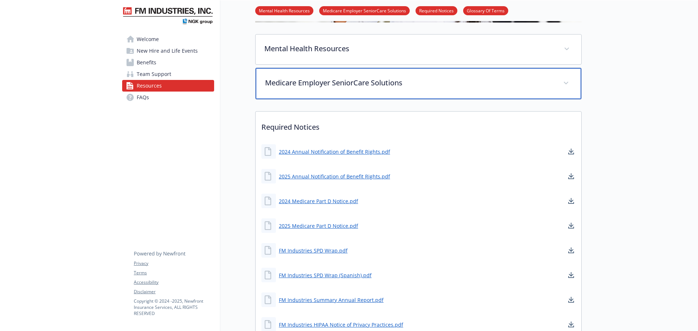
click at [333, 84] on p "Medicare Employer SeniorCare Solutions" at bounding box center [409, 82] width 289 height 11
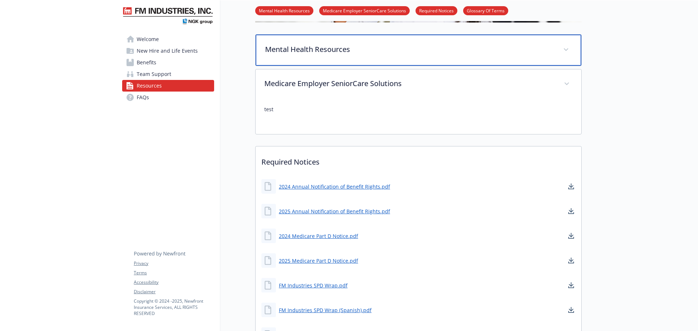
click at [360, 46] on p "Mental Health Resources" at bounding box center [409, 49] width 289 height 11
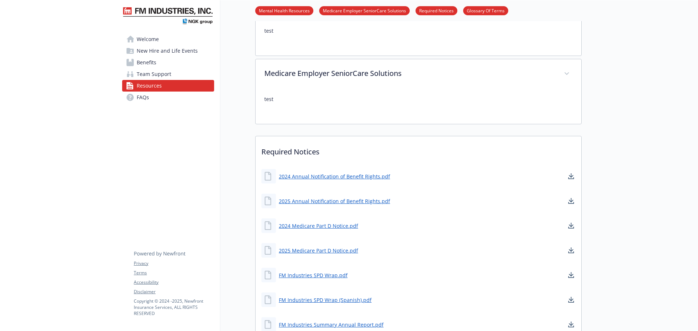
scroll to position [81, 0]
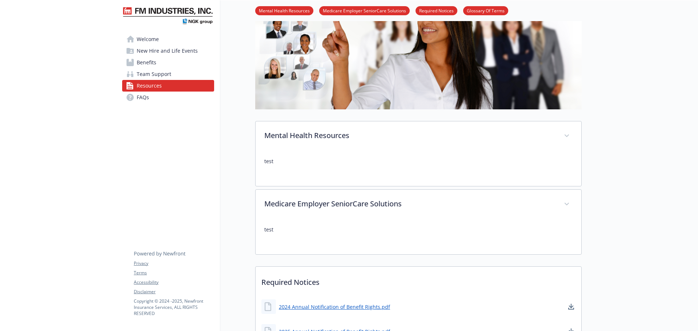
click at [158, 101] on link "FAQs" at bounding box center [168, 98] width 92 height 12
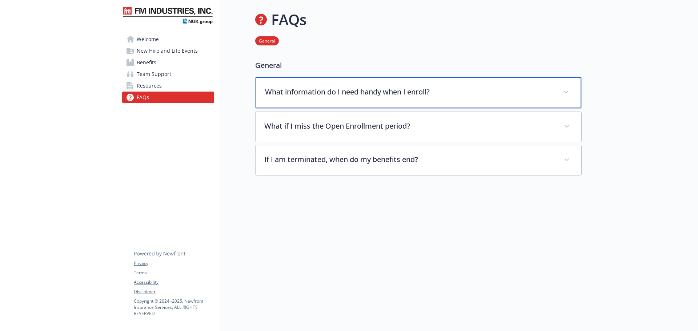
click at [382, 88] on p "What information do I need handy when I enroll?" at bounding box center [409, 91] width 289 height 11
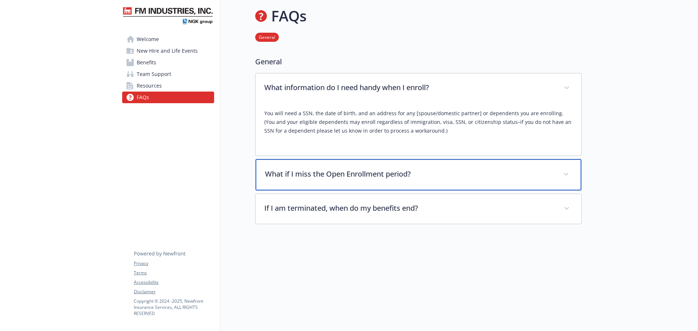
click at [417, 175] on p "What if I miss the Open Enrollment period?" at bounding box center [409, 174] width 289 height 11
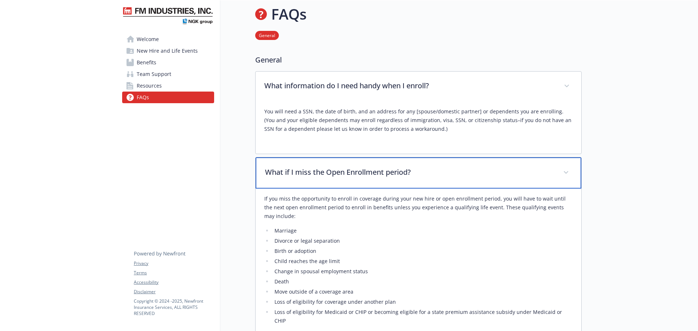
scroll to position [190, 0]
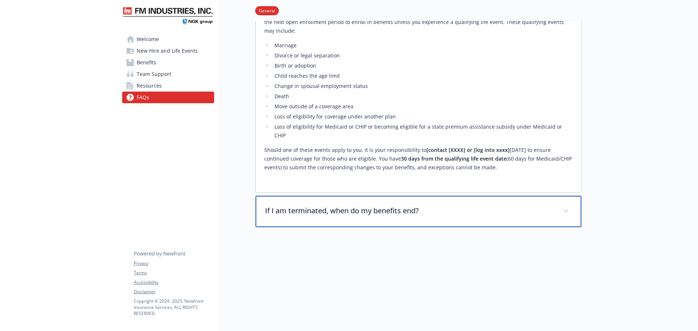
click at [426, 205] on p "If I am terminated, when do my benefits end?" at bounding box center [409, 210] width 289 height 11
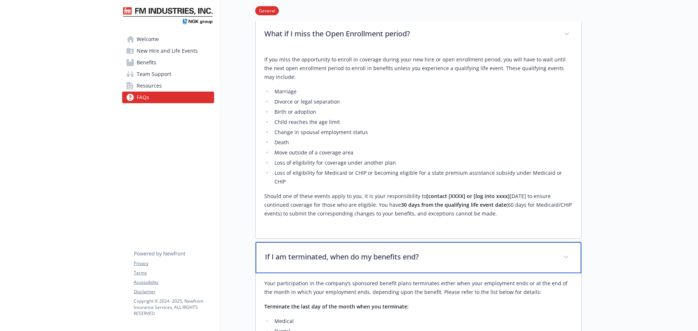
scroll to position [76, 0]
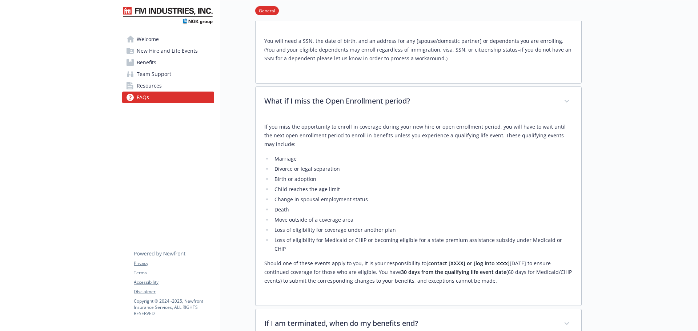
click at [179, 85] on link "Resources" at bounding box center [168, 86] width 92 height 12
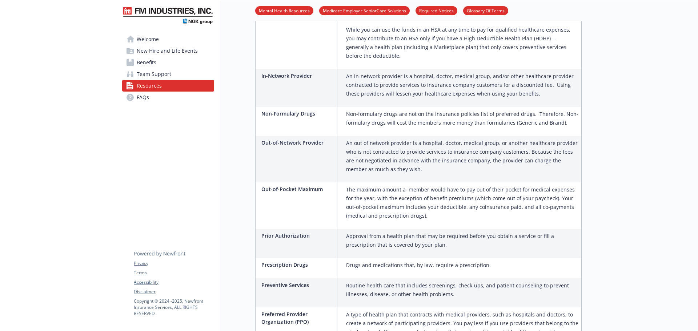
scroll to position [884, 0]
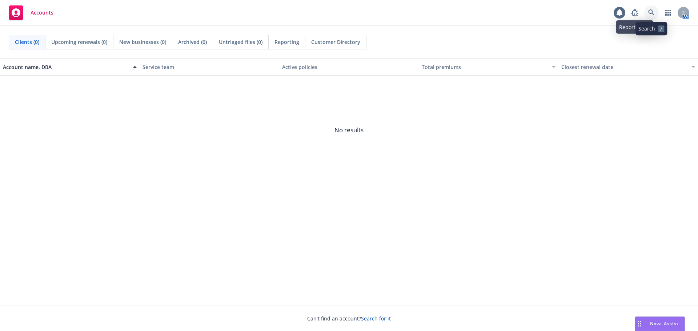
click at [651, 10] on icon at bounding box center [651, 12] width 6 height 6
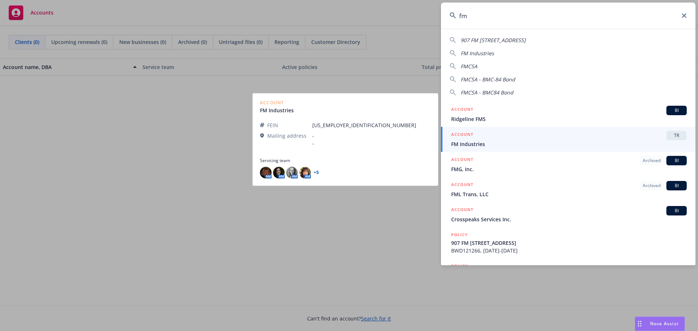
type input "fm"
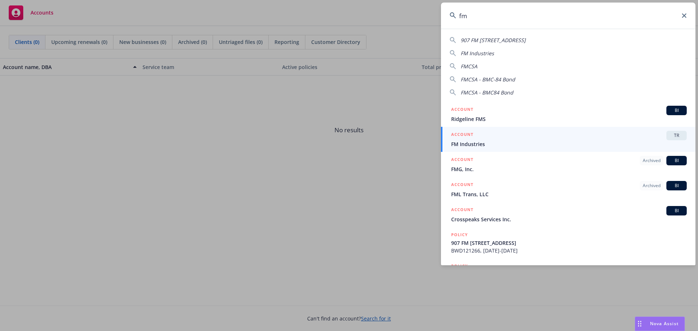
click at [507, 137] on div "ACCOUNT TR" at bounding box center [568, 135] width 235 height 9
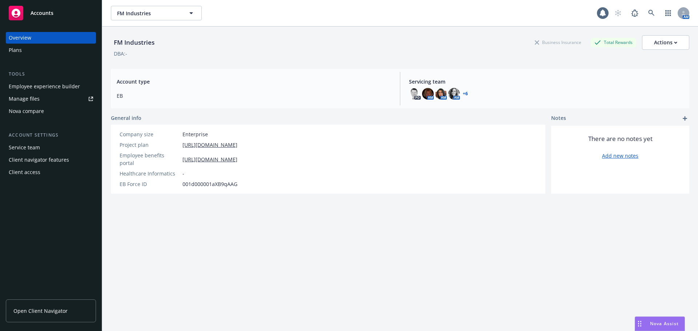
click at [73, 87] on div "Employee experience builder" at bounding box center [44, 87] width 71 height 12
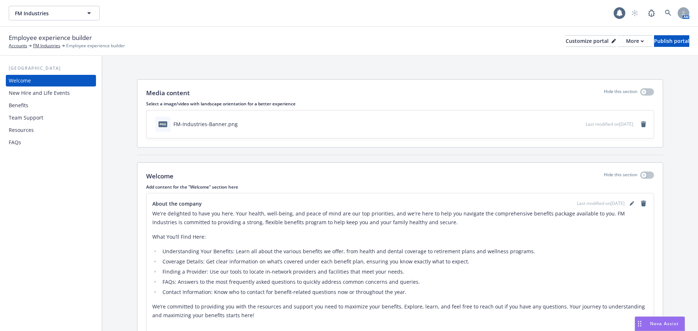
click at [43, 135] on div "Resources" at bounding box center [51, 130] width 84 height 12
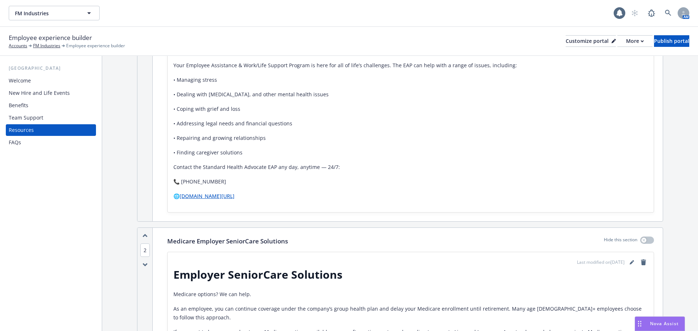
scroll to position [545, 0]
click at [658, 42] on div "Publish portal" at bounding box center [671, 41] width 35 height 11
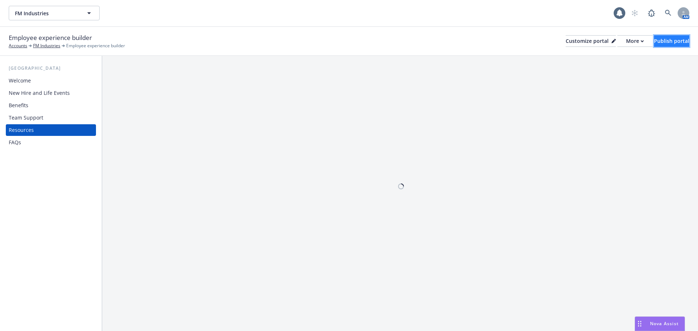
scroll to position [0, 0]
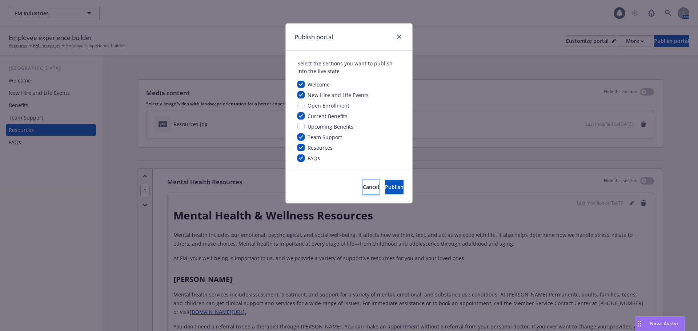
click at [363, 188] on span "Cancel" at bounding box center [371, 186] width 16 height 7
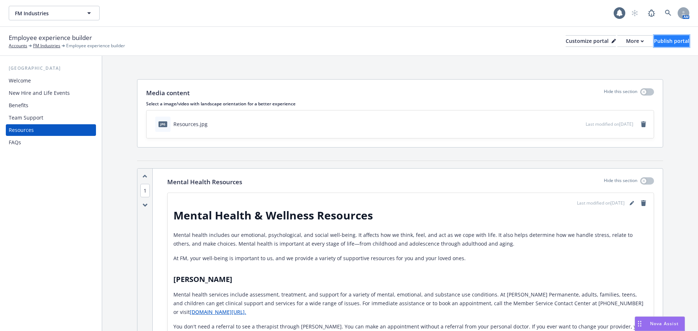
click at [655, 43] on div "Publish portal" at bounding box center [671, 41] width 35 height 11
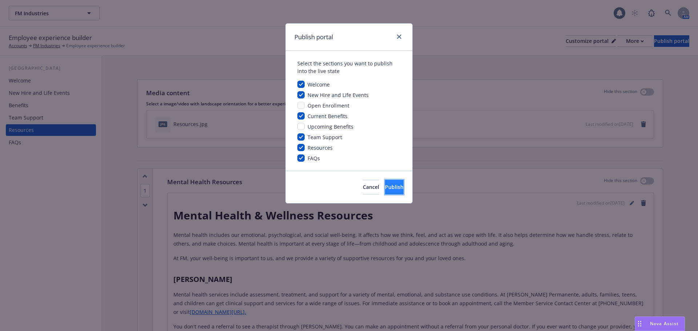
click at [393, 183] on button "Publish" at bounding box center [394, 187] width 19 height 15
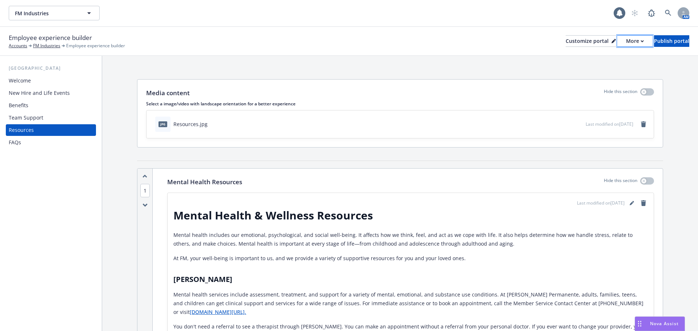
click at [626, 45] on div "More" at bounding box center [635, 41] width 18 height 11
click at [607, 58] on link "Copy preview link" at bounding box center [596, 57] width 66 height 15
click at [19, 141] on div "FAQs" at bounding box center [15, 143] width 12 height 12
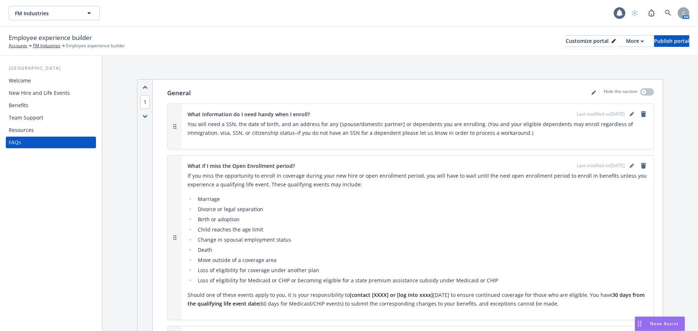
click at [38, 84] on div "Welcome" at bounding box center [51, 81] width 84 height 12
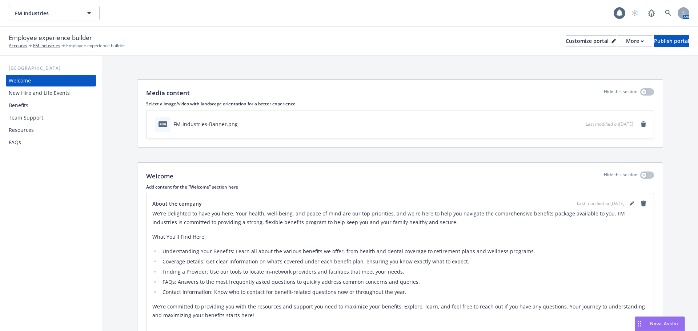
click at [41, 98] on div "New Hire and Life Events" at bounding box center [39, 93] width 61 height 12
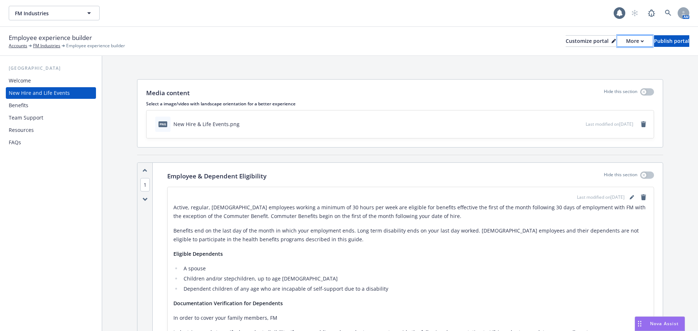
click at [622, 44] on button "More" at bounding box center [634, 41] width 35 height 12
click at [601, 73] on link "Copy portal link" at bounding box center [596, 72] width 66 height 15
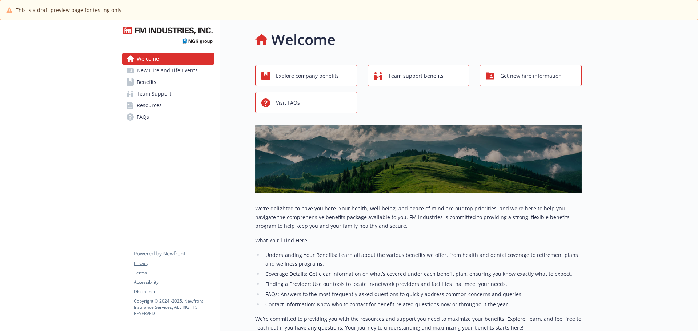
click at [175, 107] on link "Resources" at bounding box center [168, 106] width 92 height 12
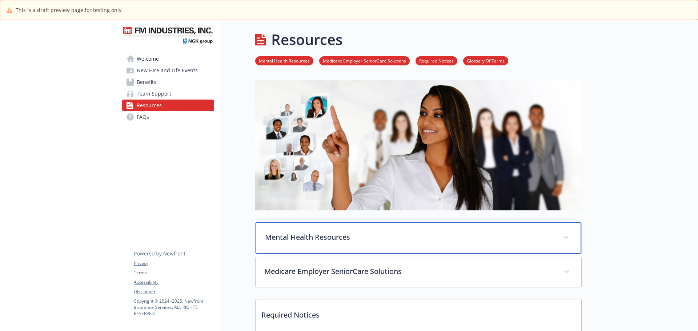
click at [330, 243] on div "Mental Health Resources" at bounding box center [418, 237] width 326 height 31
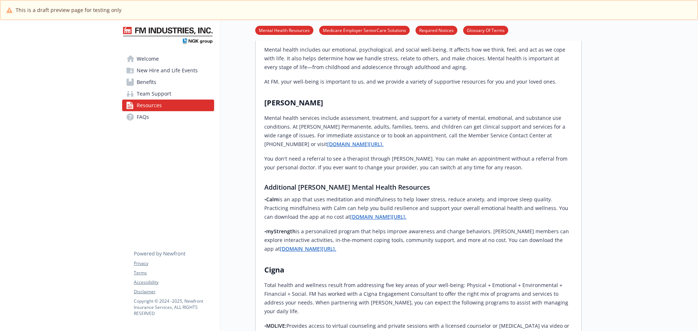
scroll to position [109, 0]
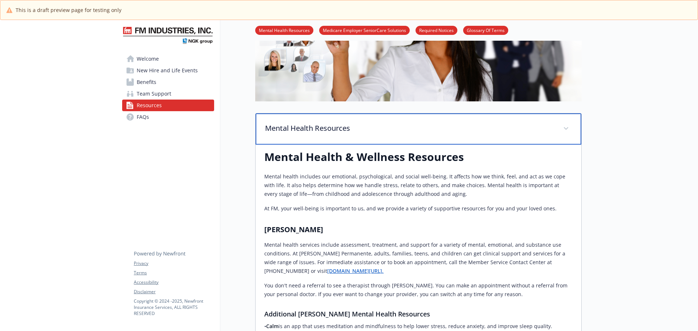
click at [334, 129] on p "Mental Health Resources" at bounding box center [409, 128] width 289 height 11
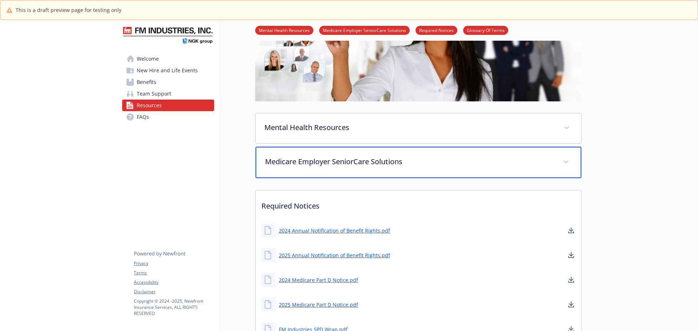
click at [354, 159] on p "Medicare Employer SeniorCare Solutions" at bounding box center [409, 161] width 289 height 11
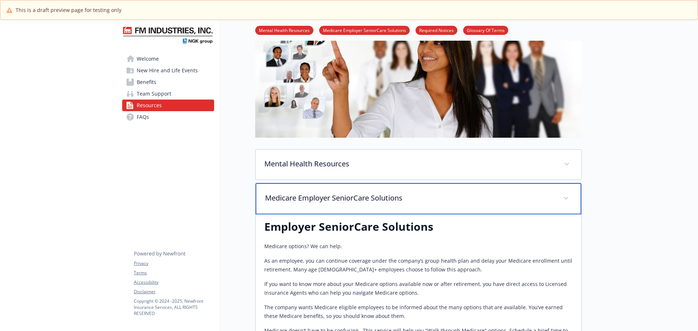
scroll to position [0, 0]
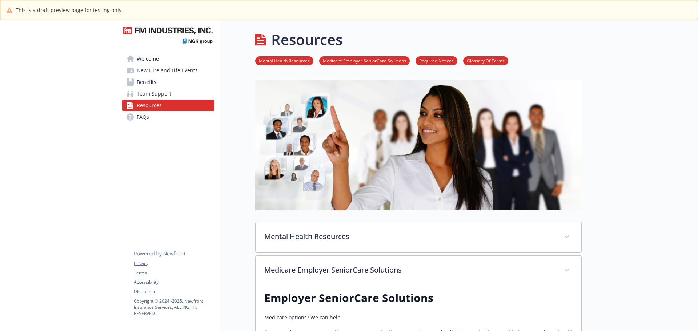
click at [188, 117] on link "FAQs" at bounding box center [168, 117] width 92 height 12
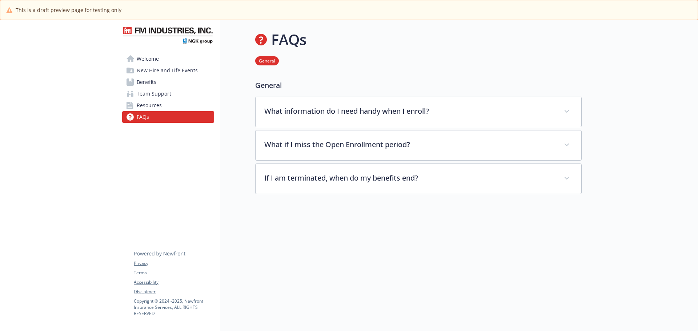
click at [181, 38] on img at bounding box center [168, 35] width 92 height 19
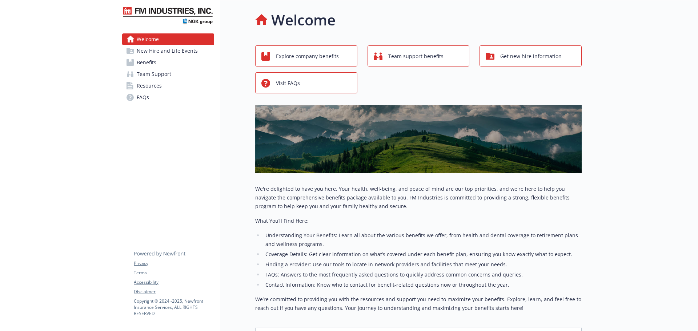
click at [147, 52] on span "New Hire and Life Events" at bounding box center [167, 51] width 61 height 12
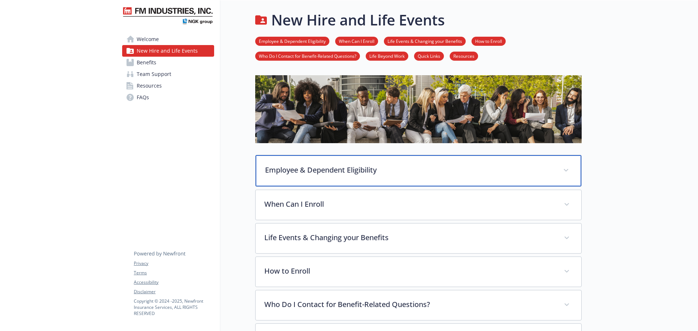
click at [449, 180] on div "Employee & Dependent Eligibility" at bounding box center [418, 170] width 326 height 31
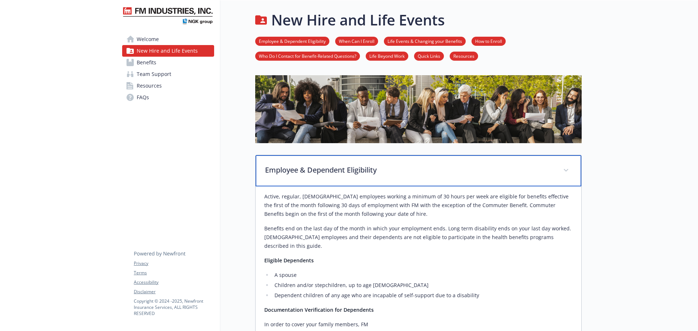
click at [449, 180] on div "Employee & Dependent Eligibility" at bounding box center [418, 170] width 326 height 31
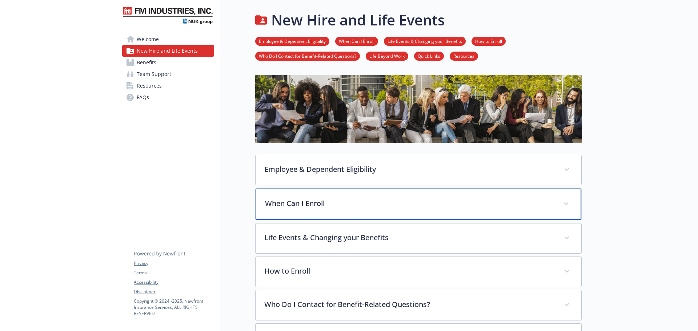
click at [433, 212] on div "When Can I Enroll" at bounding box center [418, 204] width 326 height 31
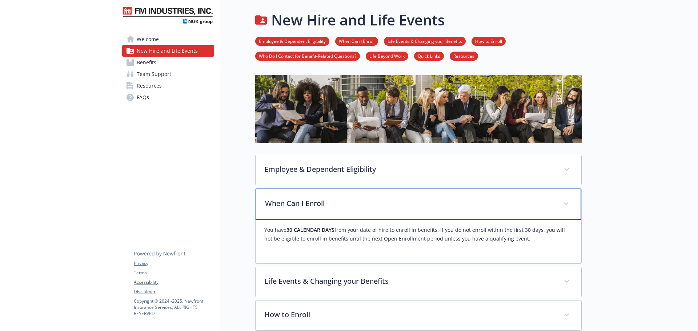
click at [433, 212] on div "When Can I Enroll" at bounding box center [418, 204] width 326 height 31
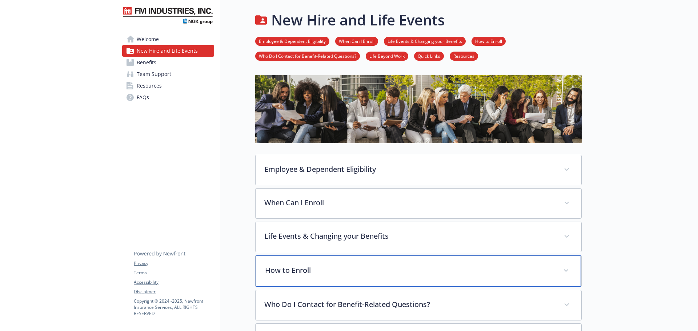
click at [422, 257] on div "How to Enroll" at bounding box center [418, 270] width 326 height 31
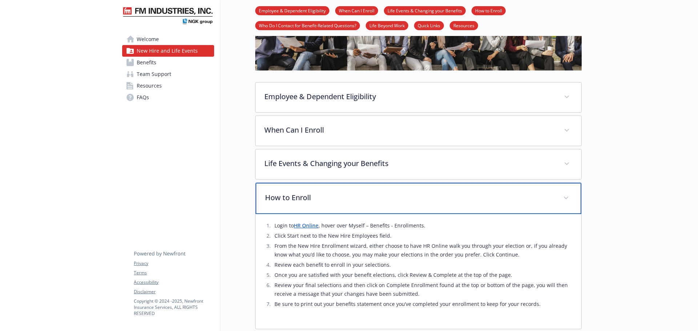
scroll to position [218, 0]
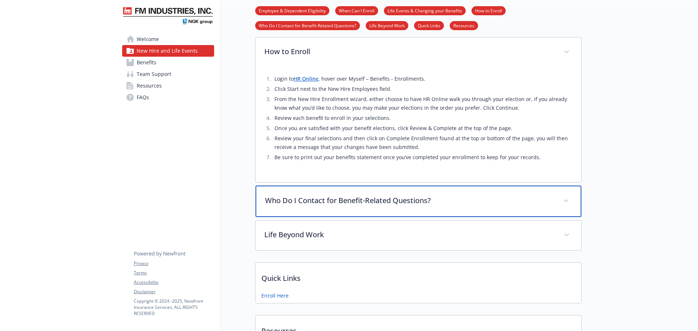
click at [438, 203] on p "Who Do I Contact for Benefit-Related Questions?" at bounding box center [409, 200] width 289 height 11
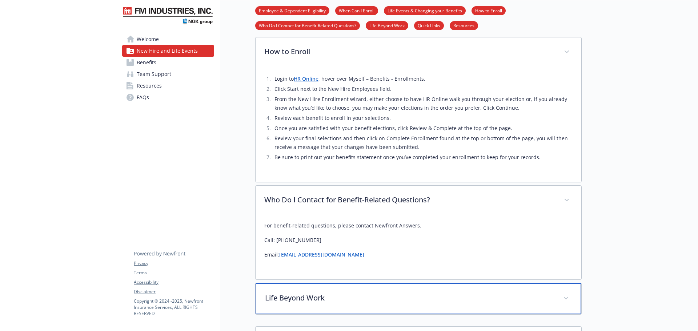
click at [428, 298] on p "Life Beyond Work" at bounding box center [409, 297] width 289 height 11
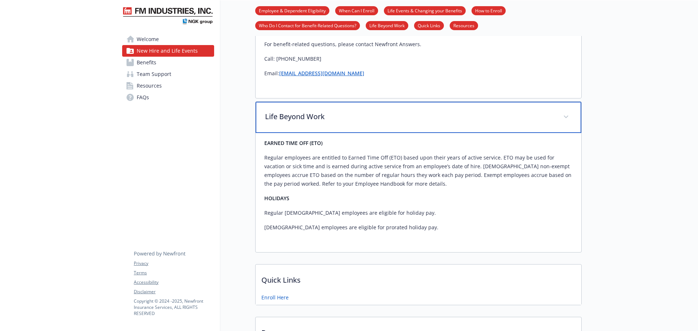
scroll to position [400, 0]
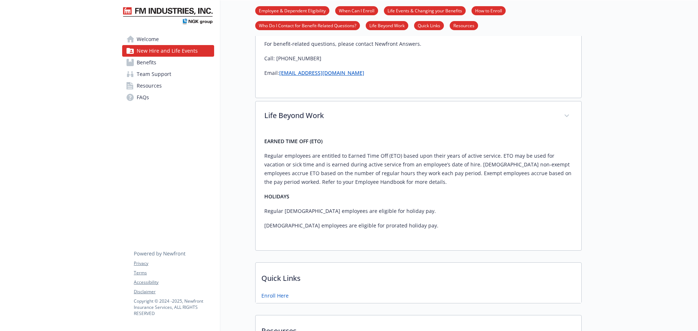
drag, startPoint x: 266, startPoint y: 171, endPoint x: 260, endPoint y: 110, distance: 61.7
click at [266, 171] on p "Regular employees are entitled to Earned Time Off (ETO) based upon their years …" at bounding box center [418, 168] width 308 height 35
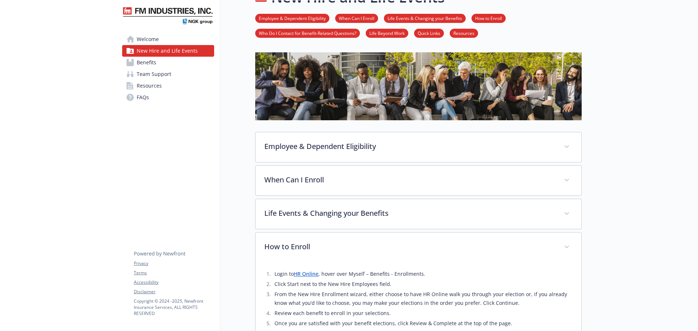
scroll to position [0, 0]
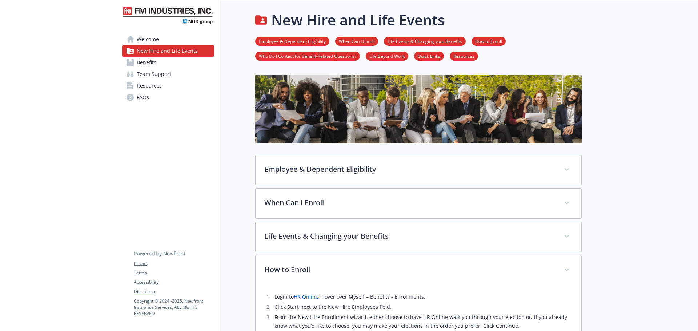
click at [149, 66] on span "Benefits" at bounding box center [147, 63] width 20 height 12
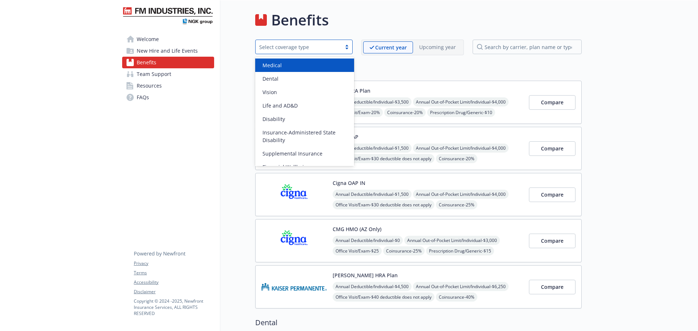
click at [337, 41] on div "Select coverage type" at bounding box center [303, 47] width 97 height 15
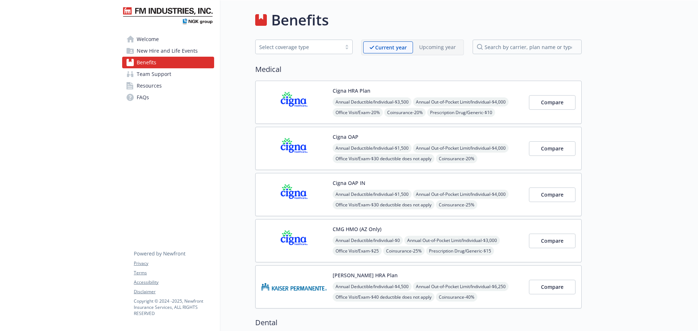
click at [572, 82] on div "Cigna HRA Plan Annual Deductible/Individual - $3,500 Annual Out-of-Pocket Limit…" at bounding box center [418, 102] width 326 height 43
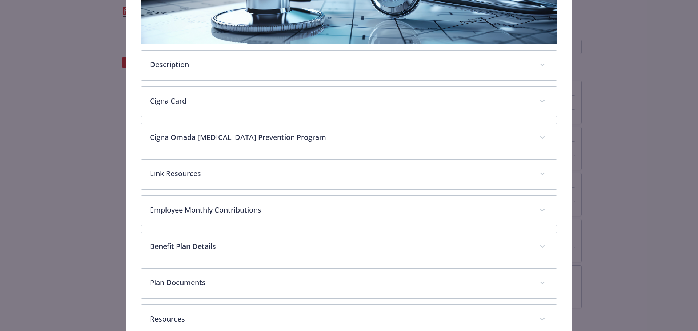
scroll to position [167, 0]
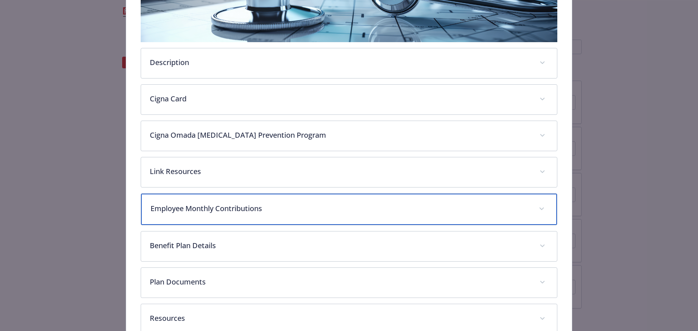
click at [311, 217] on div "Employee Monthly Contributions" at bounding box center [349, 209] width 416 height 31
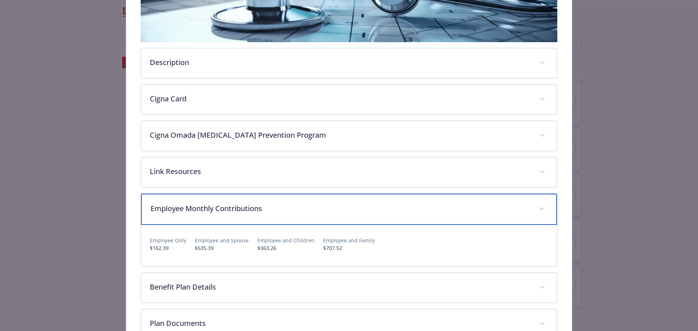
click at [311, 217] on div "Employee Monthly Contributions" at bounding box center [349, 209] width 416 height 31
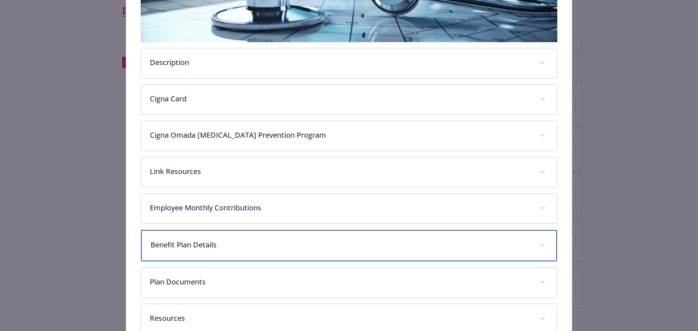
click at [317, 251] on div "Benefit Plan Details" at bounding box center [349, 245] width 416 height 31
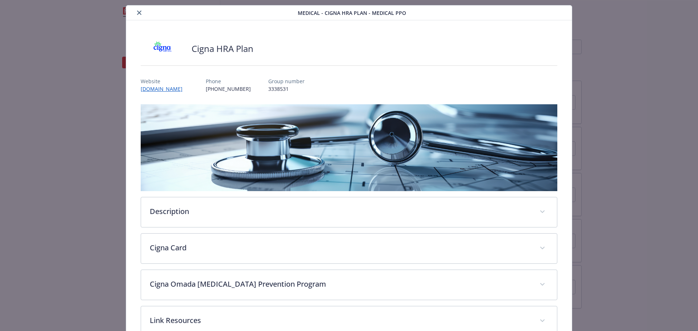
scroll to position [0, 0]
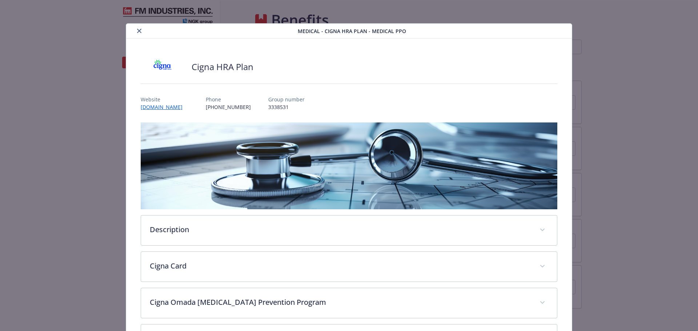
click at [138, 33] on button "close" at bounding box center [139, 31] width 9 height 9
